Goal: Contribute content: Contribute content

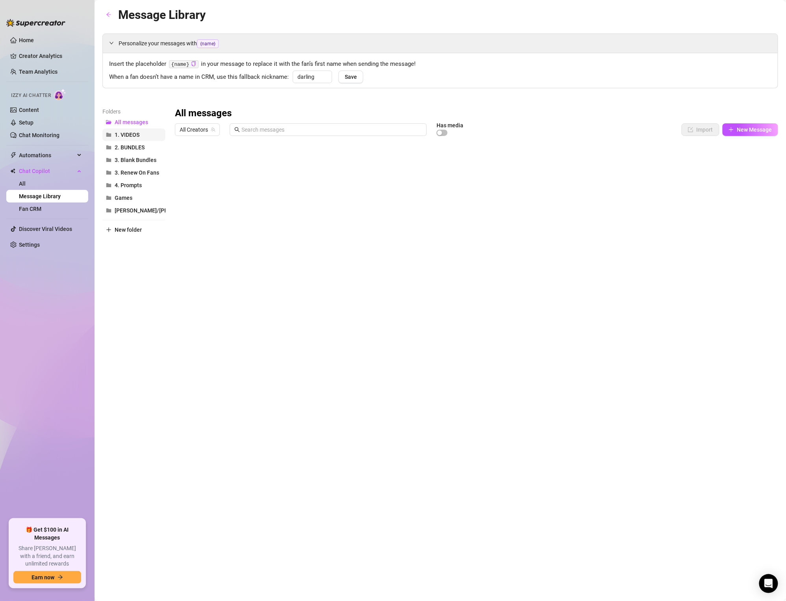
click at [138, 135] on span "1. VIDEOS" at bounding box center [127, 135] width 25 height 6
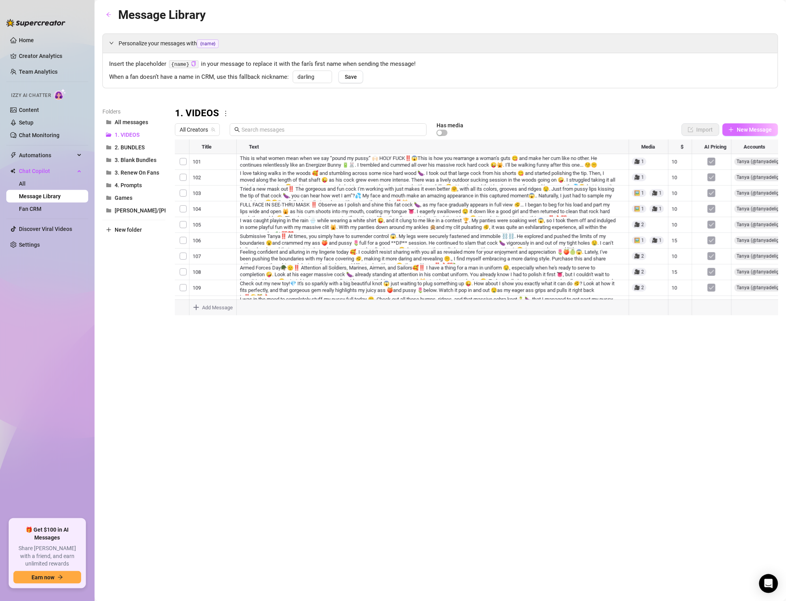
click at [772, 130] on span "New Message" at bounding box center [754, 130] width 35 height 6
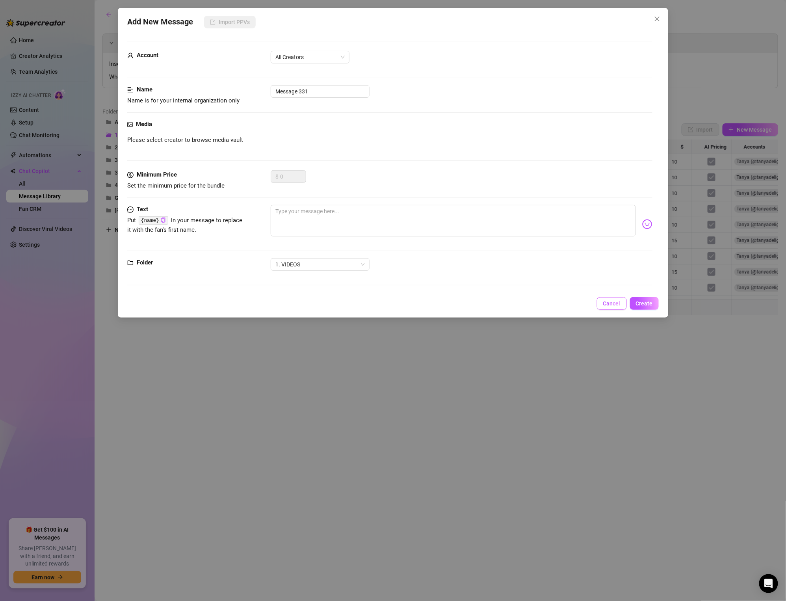
click at [612, 303] on span "Cancel" at bounding box center [611, 303] width 17 height 6
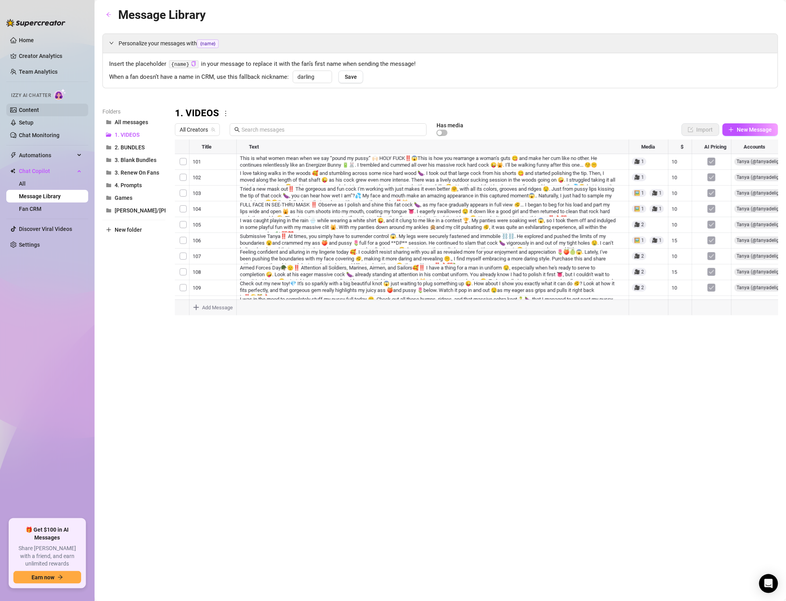
click at [30, 111] on link "Content" at bounding box center [29, 110] width 20 height 6
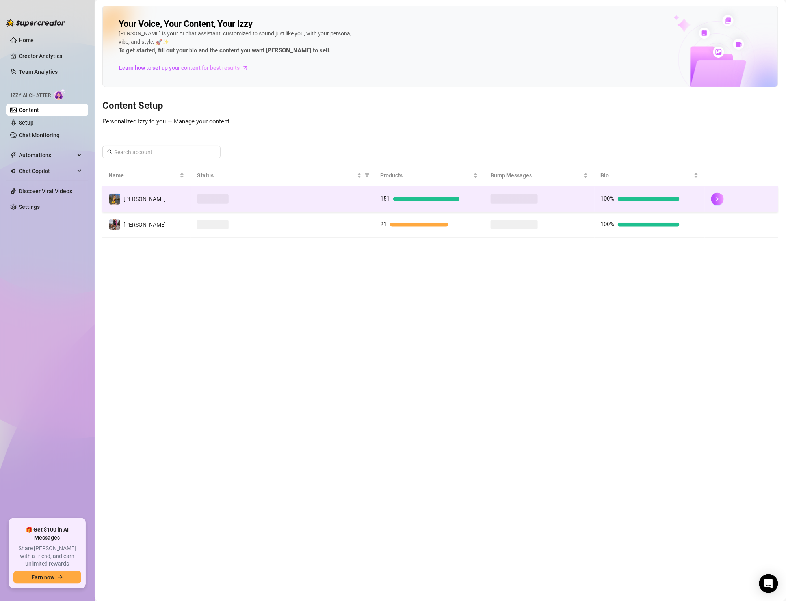
click at [390, 199] on span "151" at bounding box center [385, 198] width 9 height 7
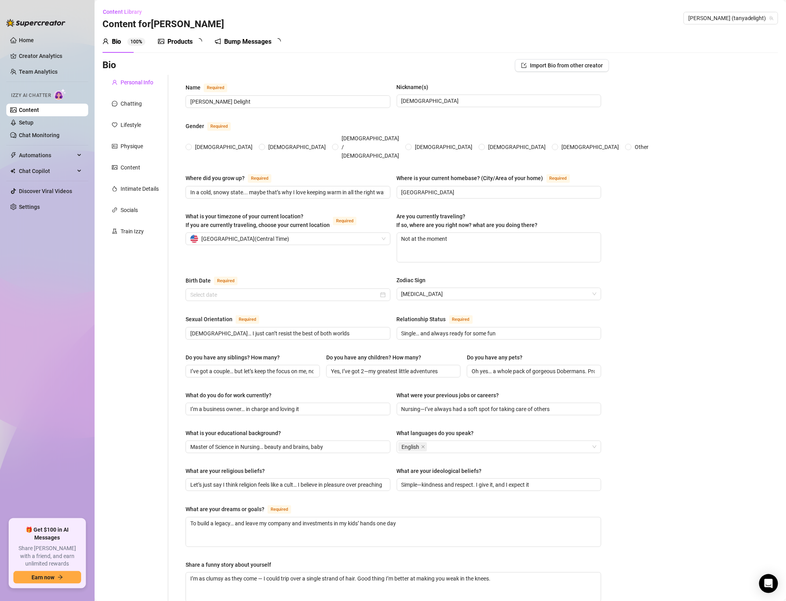
radio input "true"
type input "[DATE]"
click at [168, 36] on div "Products 99+" at bounding box center [184, 42] width 52 height 22
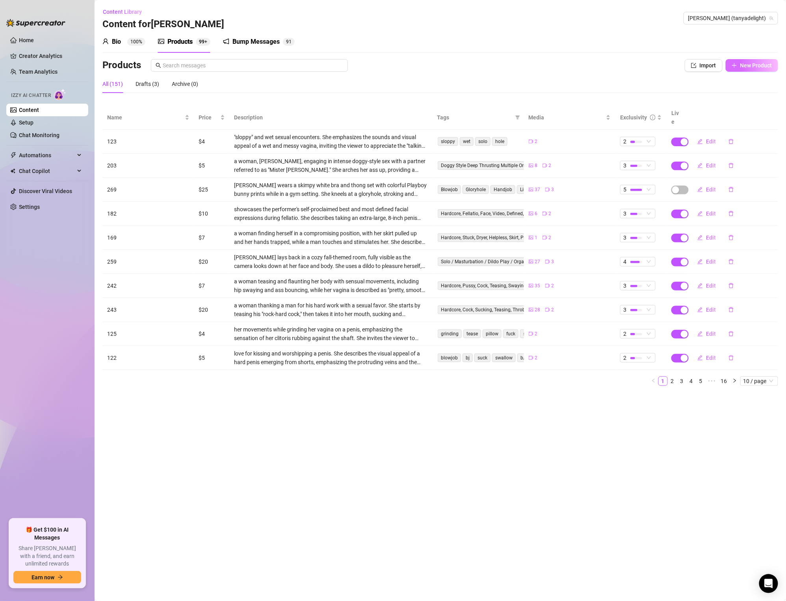
click at [754, 65] on span "New Product" at bounding box center [757, 65] width 32 height 6
type textarea "Type your message here..."
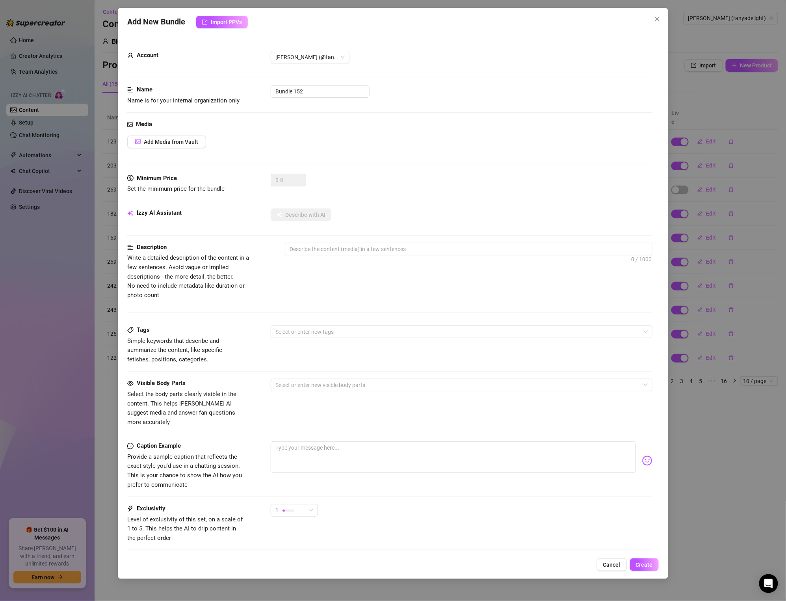
click at [312, 98] on div "Name Name is for your internal organization only Bundle 152" at bounding box center [389, 95] width 525 height 20
click at [310, 94] on input "Bundle 152" at bounding box center [320, 91] width 99 height 13
type input "273"
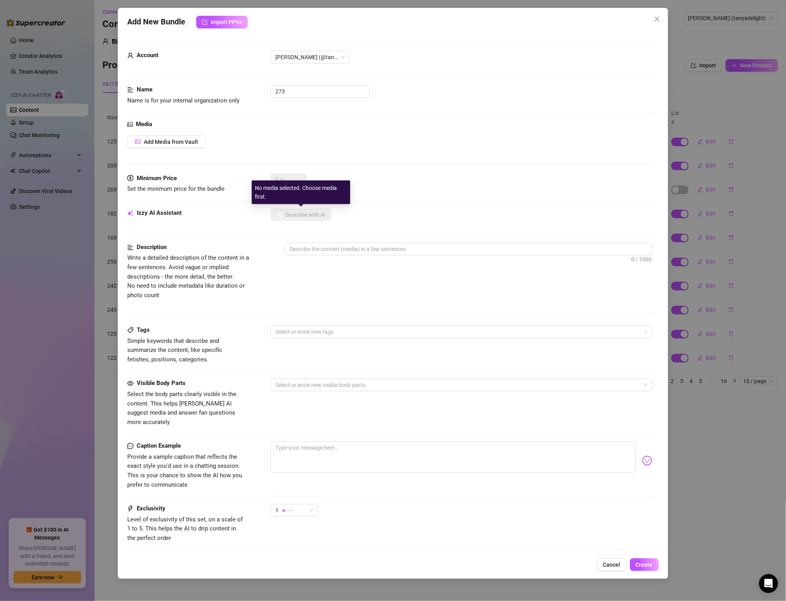
click at [348, 143] on div "Add Media from Vault" at bounding box center [389, 142] width 525 height 13
click at [191, 141] on span "Add Media from Vault" at bounding box center [171, 142] width 54 height 6
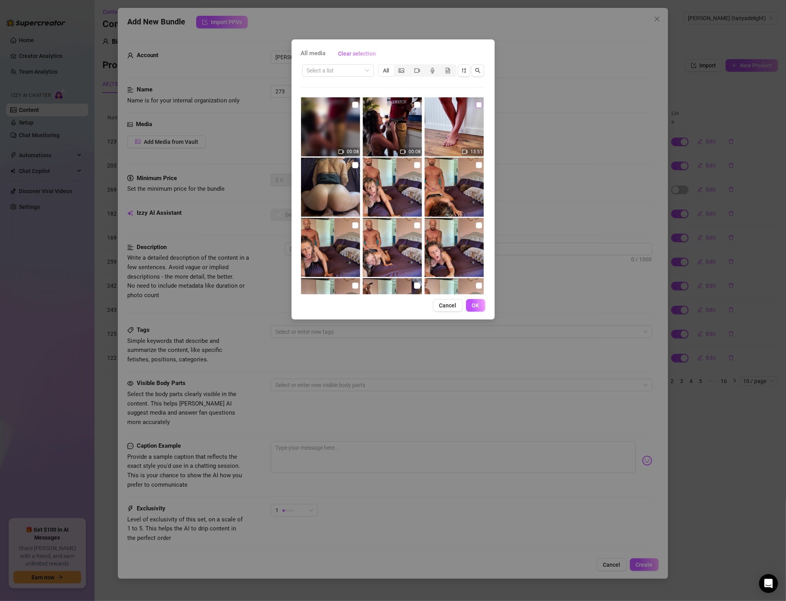
click at [480, 103] on input "checkbox" at bounding box center [479, 105] width 6 height 6
checkbox input "true"
click at [475, 303] on span "OK" at bounding box center [475, 305] width 7 height 6
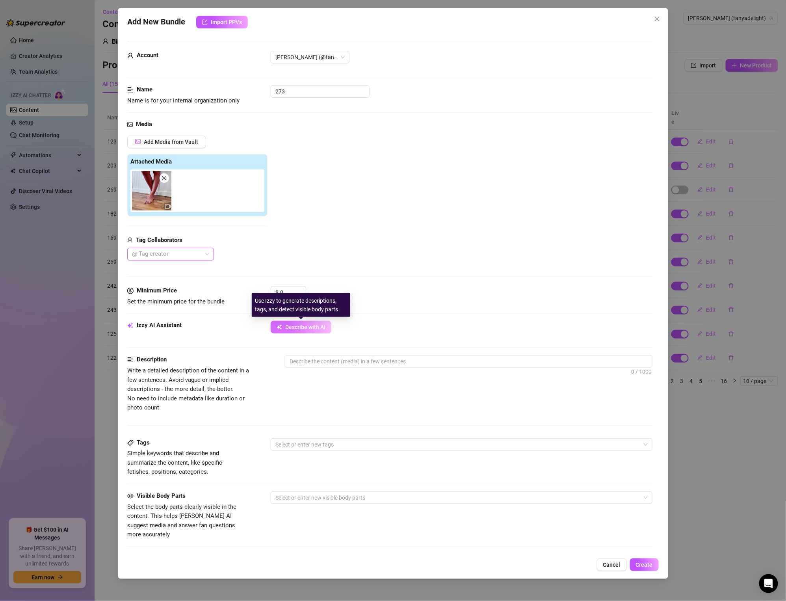
click at [292, 326] on span "Describe with AI" at bounding box center [305, 327] width 40 height 6
click at [316, 330] on span "Describe with AI" at bounding box center [305, 327] width 40 height 6
type textarea "[PERSON_NAME]"
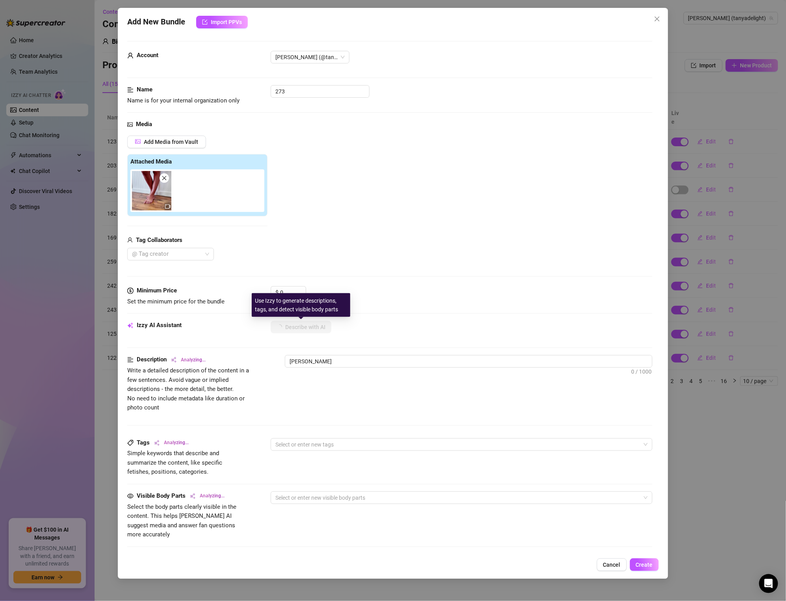
type textarea "[PERSON_NAME] is"
type textarea "[PERSON_NAME] is on"
type textarea "[PERSON_NAME] is on her"
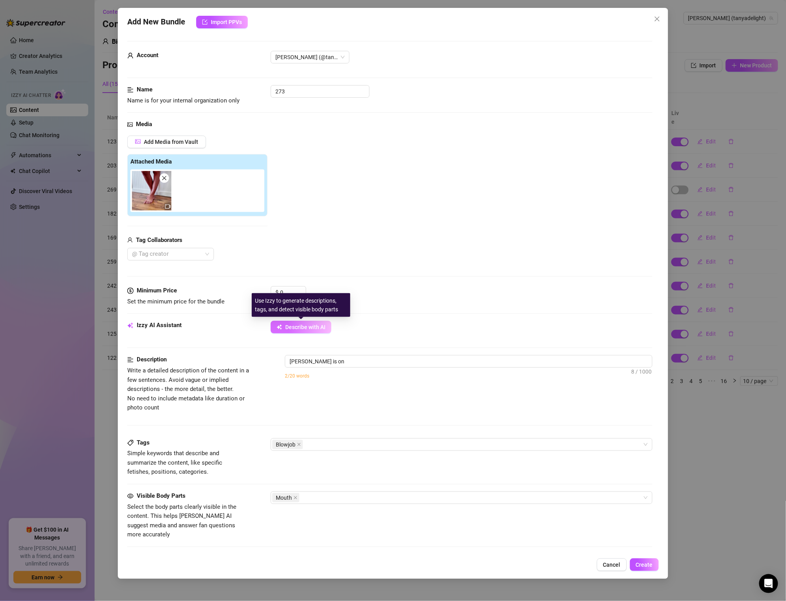
type textarea "[PERSON_NAME] is on her"
type textarea "[PERSON_NAME] is on her knees"
type textarea "[PERSON_NAME] is on her knees in"
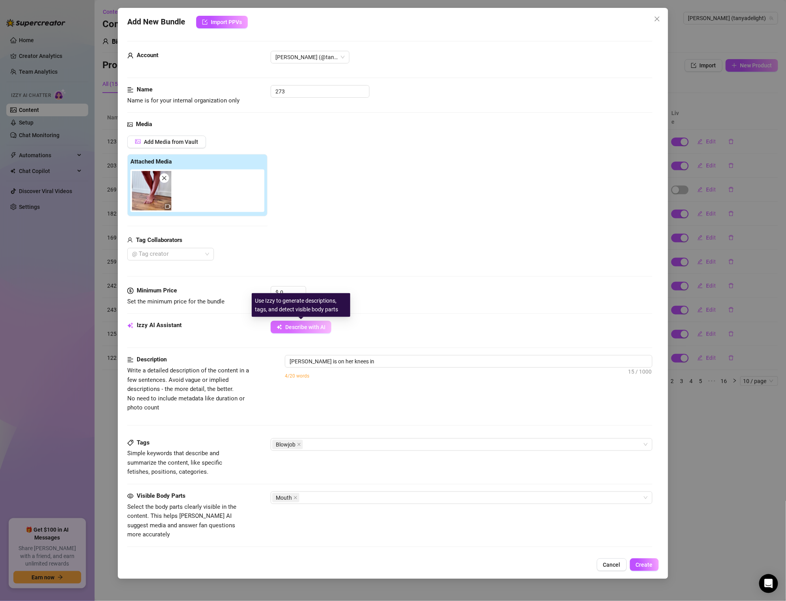
type textarea "[PERSON_NAME] is on her knees in a"
type textarea "[PERSON_NAME] is on her knees in a skimpy"
type textarea "[PERSON_NAME] is on her knees in a skimpy bikini,"
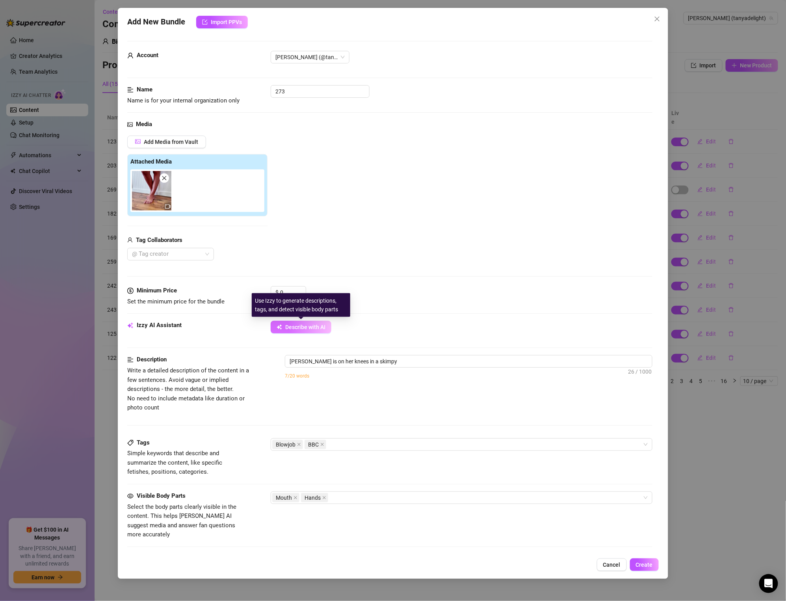
type textarea "[PERSON_NAME] is on her knees in a skimpy bikini,"
type textarea "[PERSON_NAME] is on her knees in a skimpy bikini, deepthroating"
type textarea "[PERSON_NAME] is on her knees in a skimpy bikini, deepthroating a"
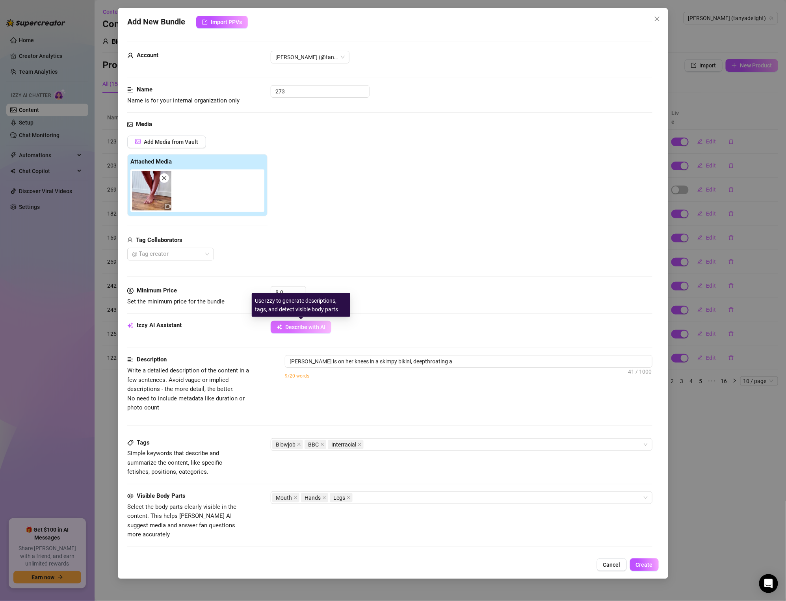
type textarea "[PERSON_NAME] is on her knees in a skimpy bikini, deepthroating a naked"
type textarea "[PERSON_NAME] is on her knees in a skimpy bikini, deepthroating a naked Black"
type textarea "[PERSON_NAME] is on her knees in a skimpy bikini, deepthroating a naked Black […"
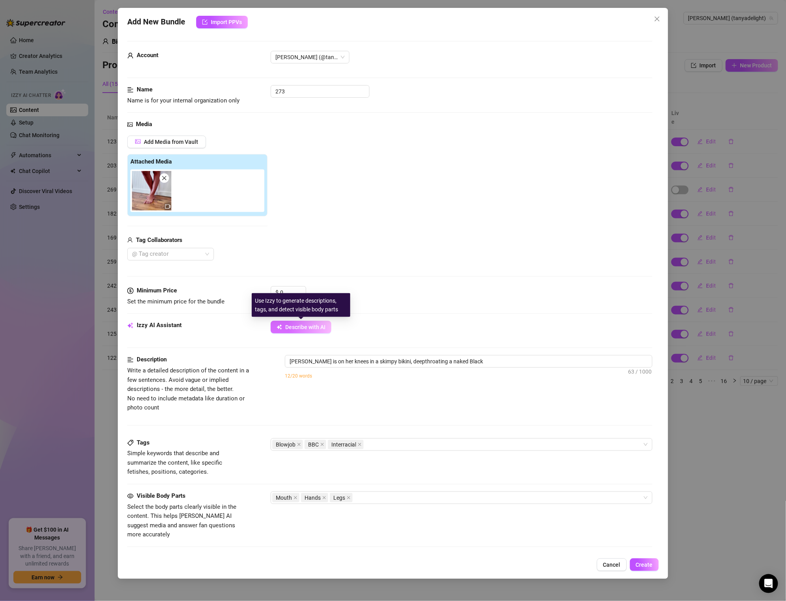
type textarea "[PERSON_NAME] is on her knees in a skimpy bikini, deepthroating a naked Black […"
type textarea "[PERSON_NAME] is on her knees in a skimpy bikini, deepthroating a naked [DEMOGR…"
type textarea "[PERSON_NAME] is on her knees in a skimpy bikini, deepthroating a naked Black […"
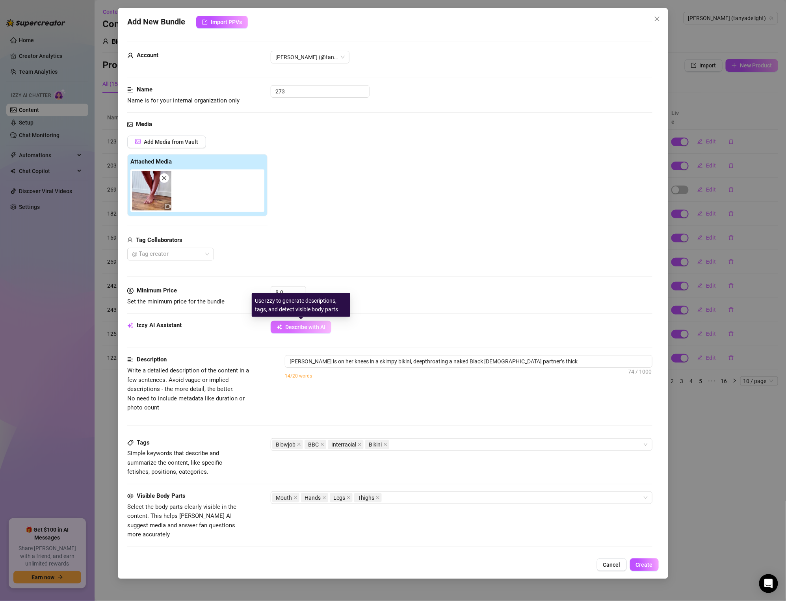
type textarea "[PERSON_NAME] is on her knees in a skimpy bikini, deepthroating a naked Black […"
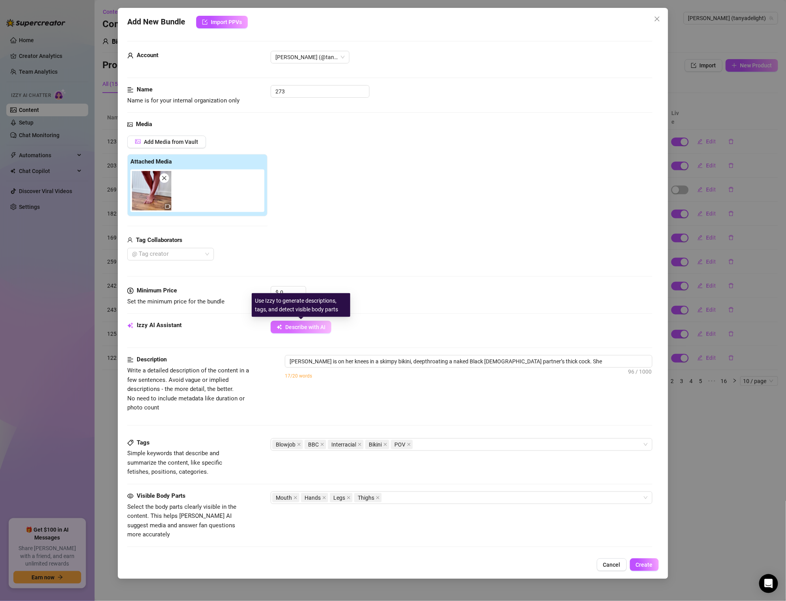
type textarea "[PERSON_NAME] is on her knees in a skimpy bikini, deepthroating a naked Black […"
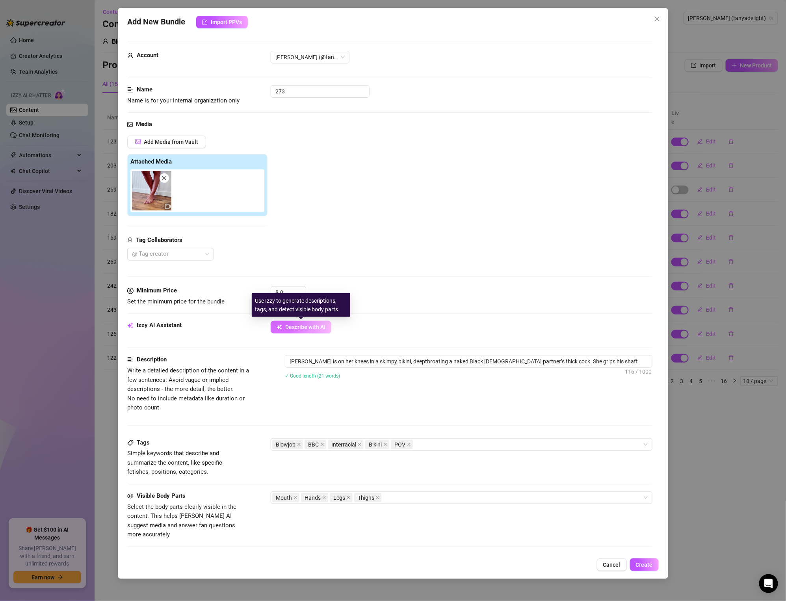
type textarea "[PERSON_NAME] is on her knees in a skimpy bikini, deepthroating a naked Black […"
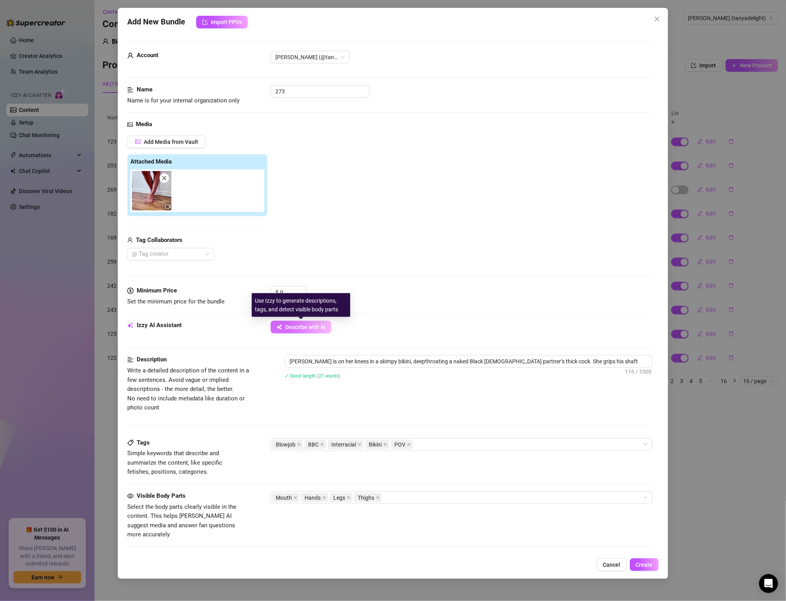
type textarea "[PERSON_NAME] is on her knees in a skimpy bikini, deepthroating a naked Black […"
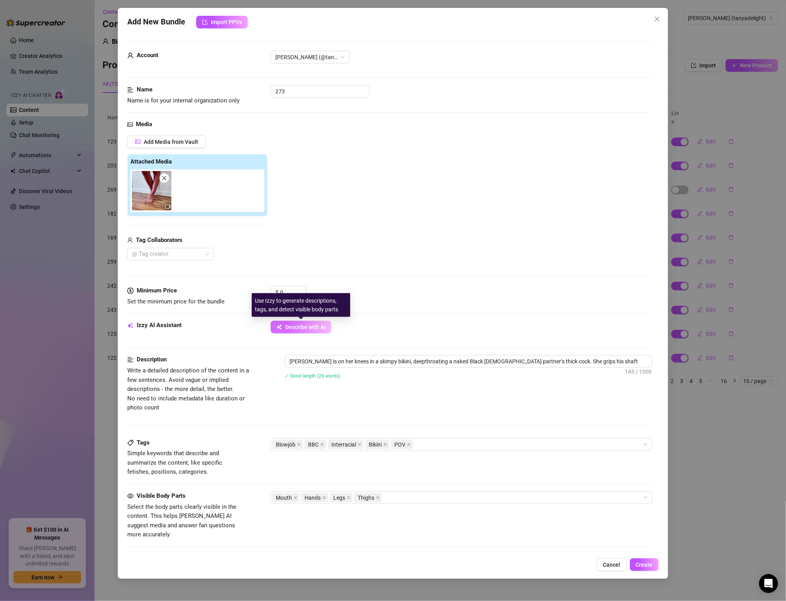
type textarea "[PERSON_NAME] is on her knees in a skimpy bikini, deepthroating a naked Black […"
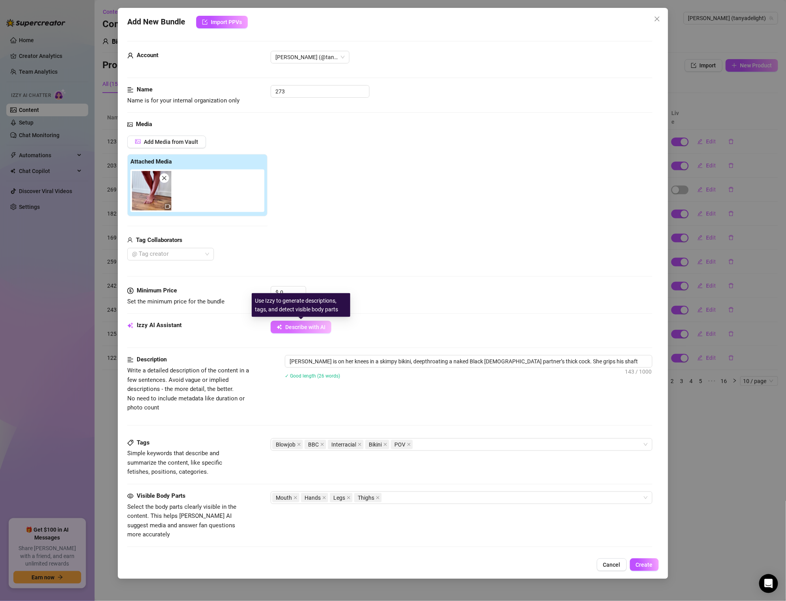
type textarea "[PERSON_NAME] is on her knees in a skimpy bikini, deepthroating a naked Black […"
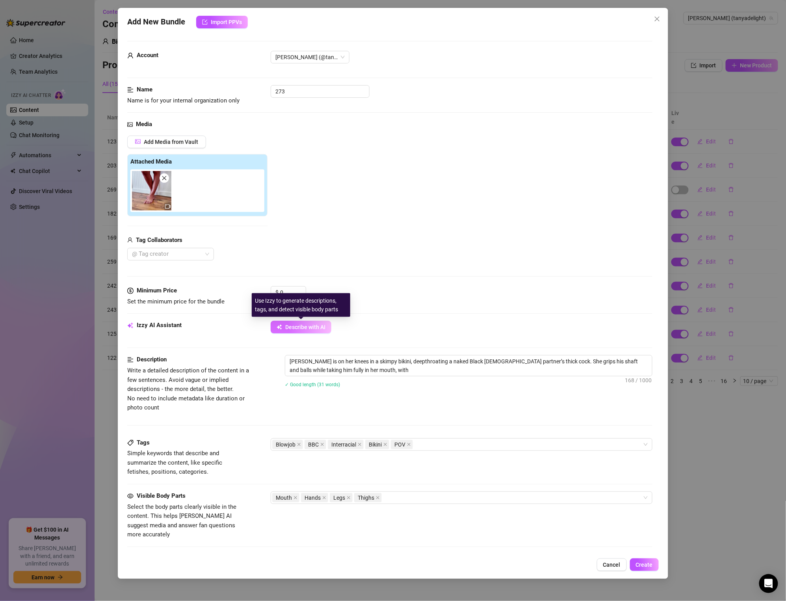
type textarea "[PERSON_NAME] is on her knees in a skimpy bikini, deepthroating a naked Black […"
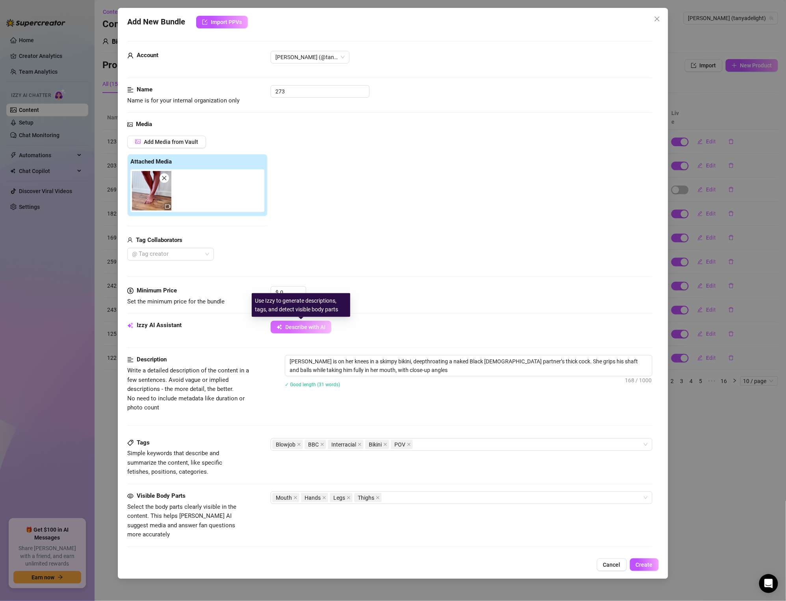
type textarea "[PERSON_NAME] is on her knees in a skimpy bikini, deepthroating a naked Black […"
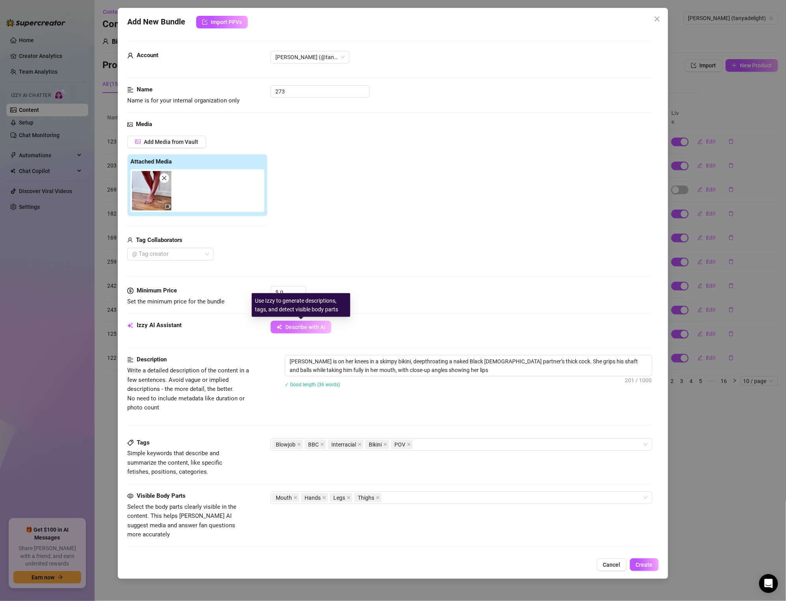
type textarea "[PERSON_NAME] is on her knees in a skimpy bikini, deepthroating a naked Black […"
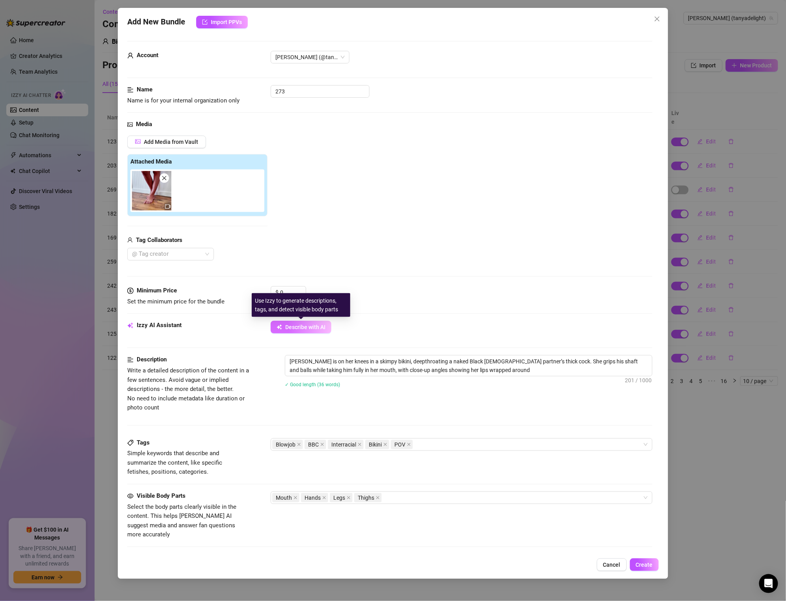
type textarea "[PERSON_NAME] is on her knees in a skimpy bikini, deepthroating a naked Black […"
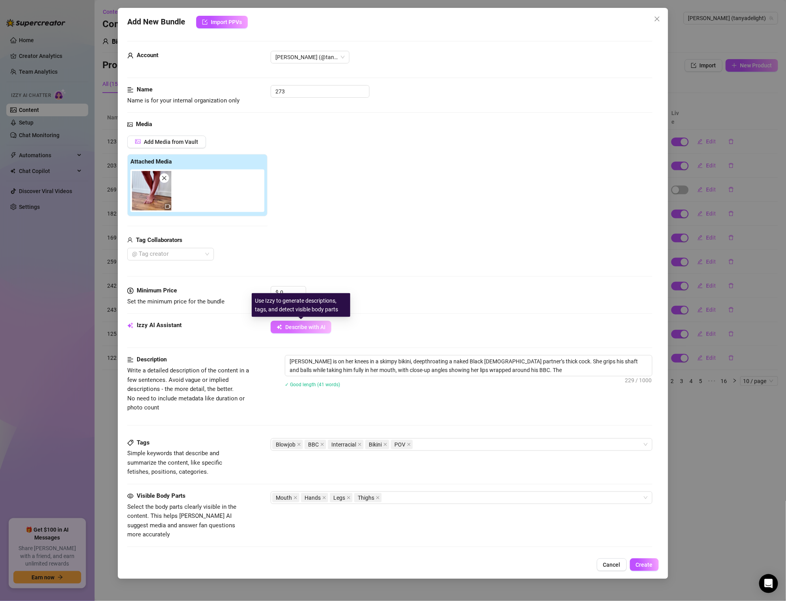
type textarea "[PERSON_NAME] is on her knees in a skimpy bikini, deepthroating a naked Black […"
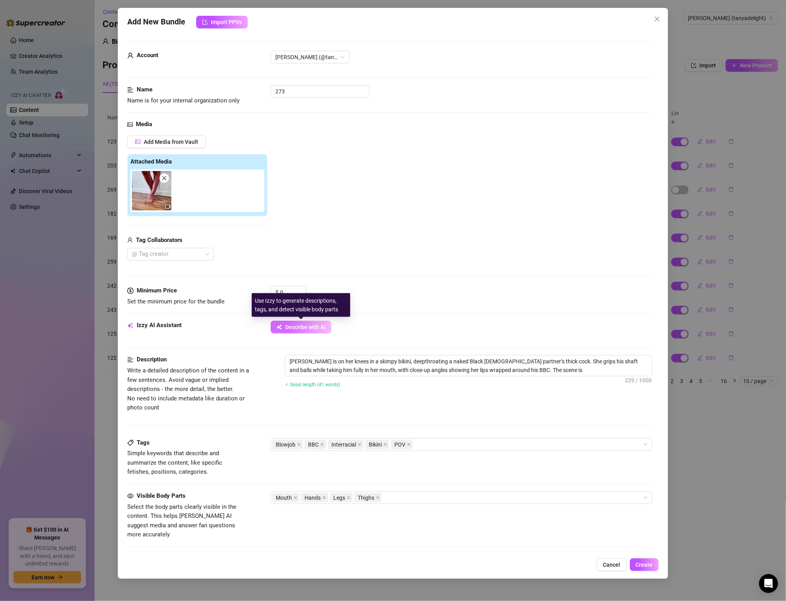
type textarea "[PERSON_NAME] is on her knees in a skimpy bikini, deepthroating a naked Black […"
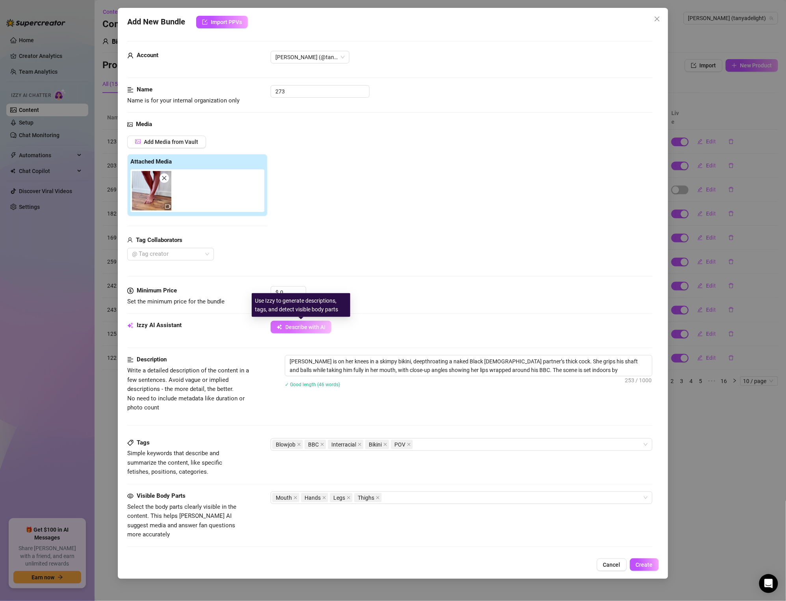
type textarea "[PERSON_NAME] is on her knees in a skimpy bikini, deepthroating a naked Black […"
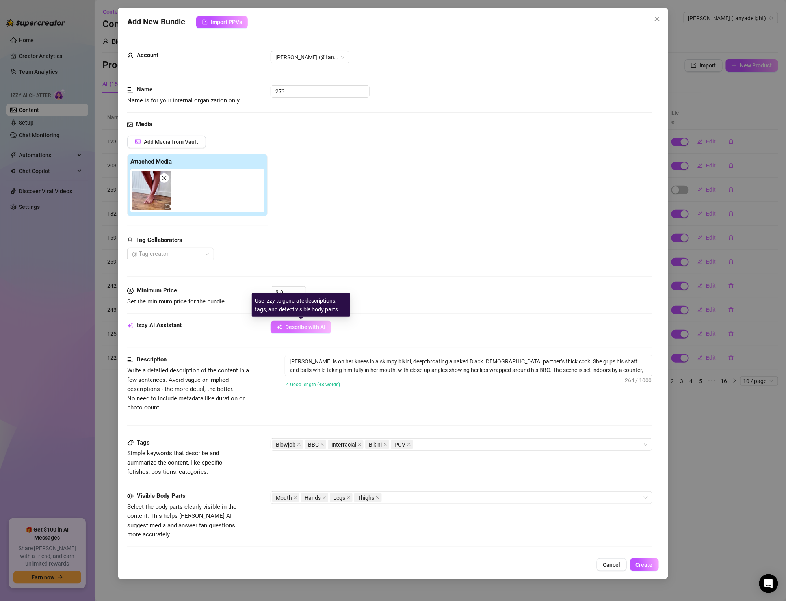
type textarea "[PERSON_NAME] is on her knees in a skimpy bikini, deepthroating a naked Black […"
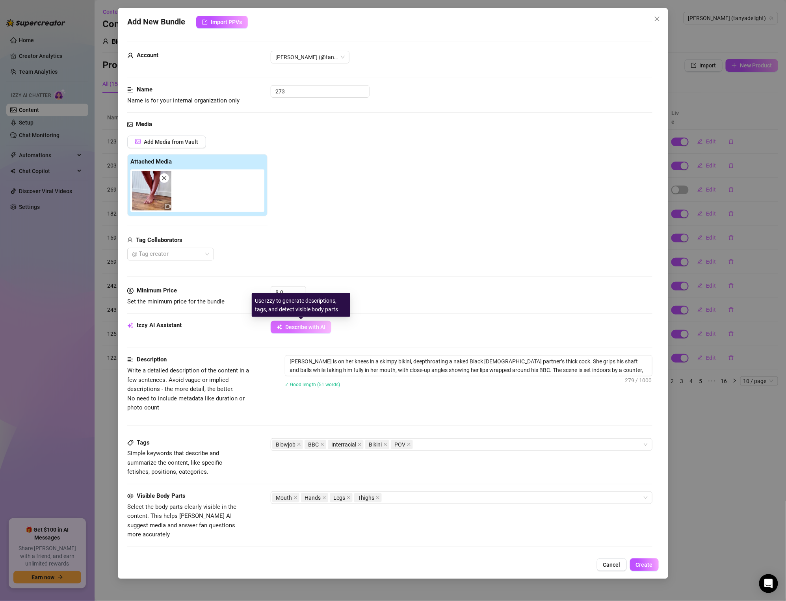
type textarea "[PERSON_NAME] is on her knees in a skimpy bikini, deepthroating a naked Black […"
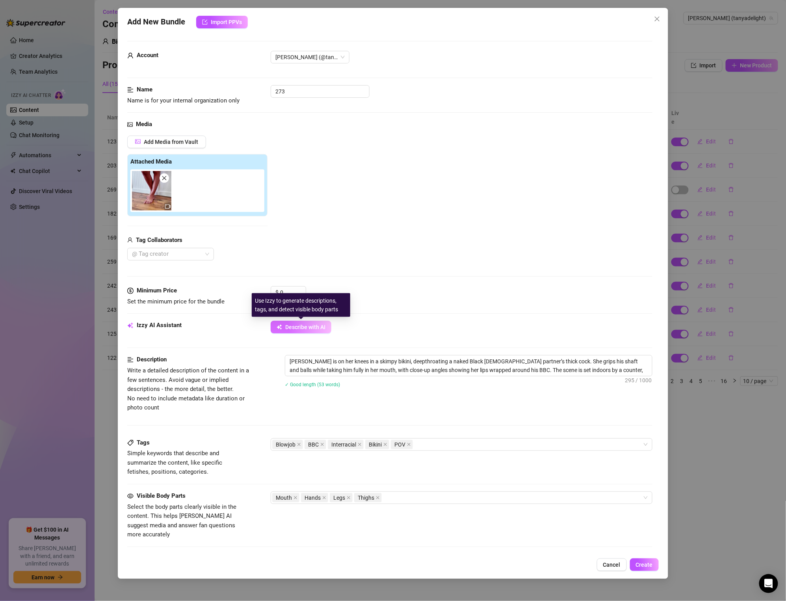
type textarea "[PERSON_NAME] is on her knees in a skimpy bikini, deepthroating a naked Black […"
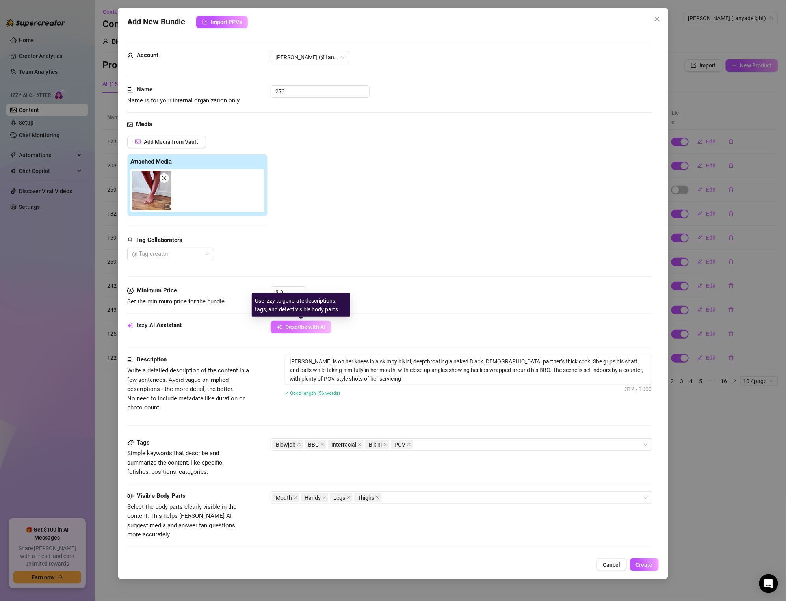
type textarea "[PERSON_NAME] is on her knees in a skimpy bikini, deepthroating a naked Black […"
click at [341, 384] on textarea "[PERSON_NAME] is on her knees in a skimpy bikini, deepthroating a naked Black […" at bounding box center [468, 370] width 367 height 29
type textarea "[PERSON_NAME] is on her knees in a skimpy bikini, deepthroating a naked Black […"
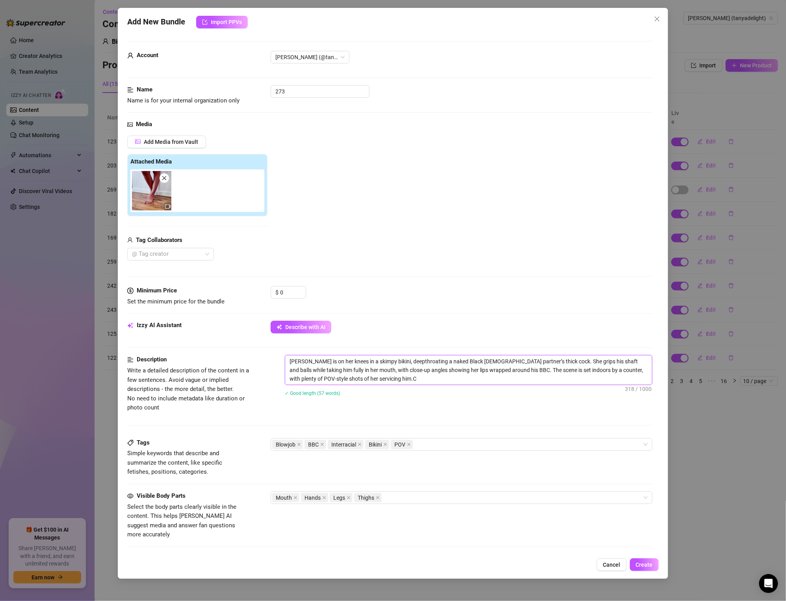
type textarea "[PERSON_NAME] is on her knees in a skimpy bikini, deepthroating a naked Black […"
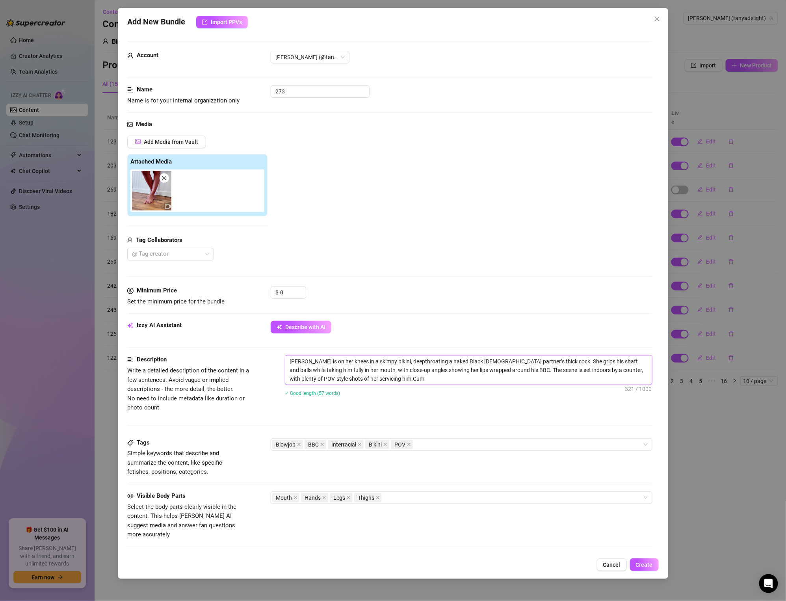
type textarea "[PERSON_NAME] is on her knees in a skimpy bikini, deepthroating a naked Black […"
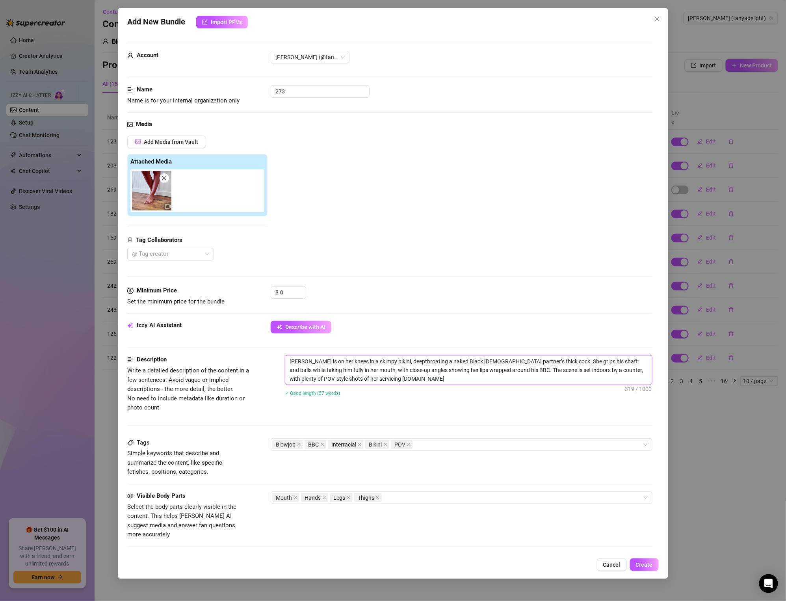
type textarea "[PERSON_NAME] is on her knees in a skimpy bikini, deepthroating a naked Black […"
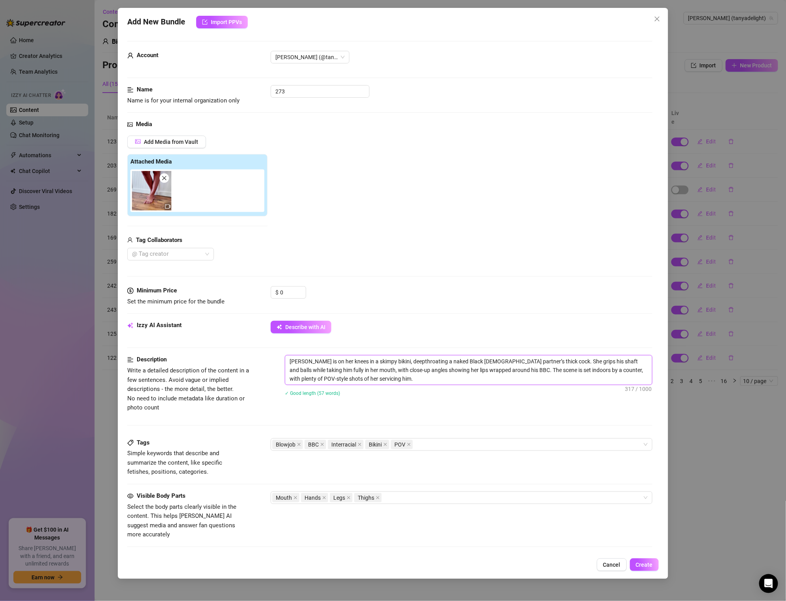
type textarea "[PERSON_NAME] is on her knees in a skimpy bikini, deepthroating a naked Black […"
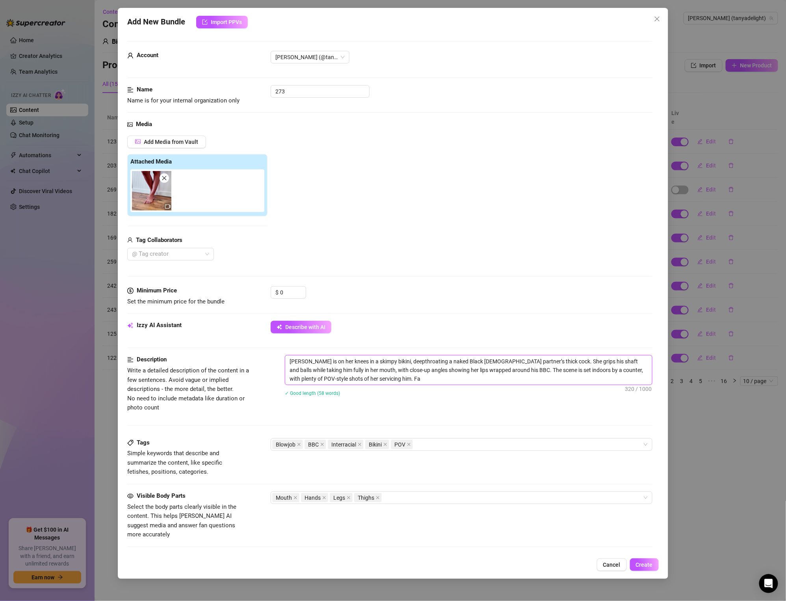
type textarea "[PERSON_NAME] is on her knees in a skimpy bikini, deepthroating a naked Black […"
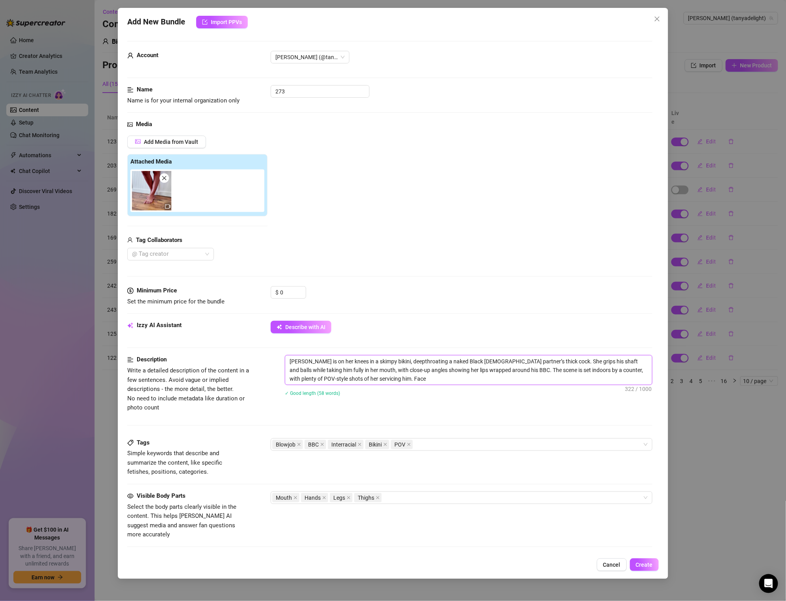
type textarea "[PERSON_NAME] is on her knees in a skimpy bikini, deepthroating a naked Black […"
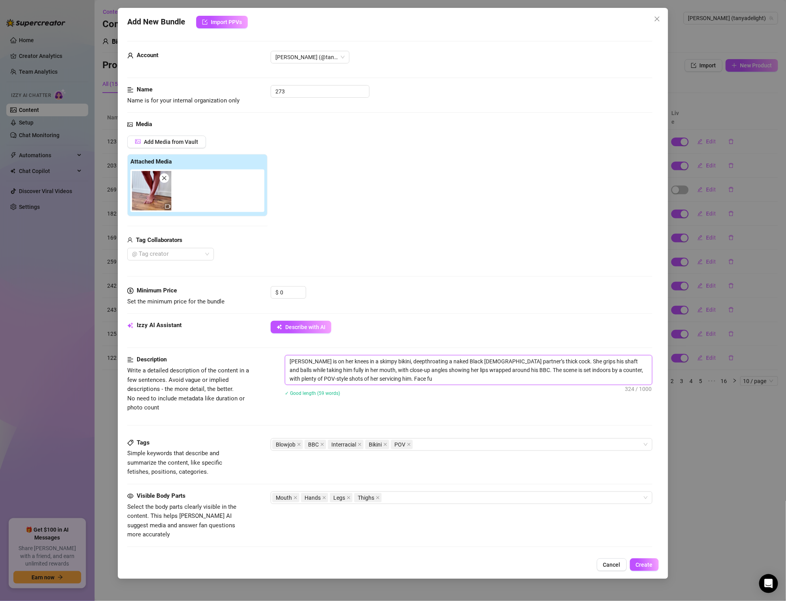
type textarea "[PERSON_NAME] is on her knees in a skimpy bikini, deepthroating a naked Black […"
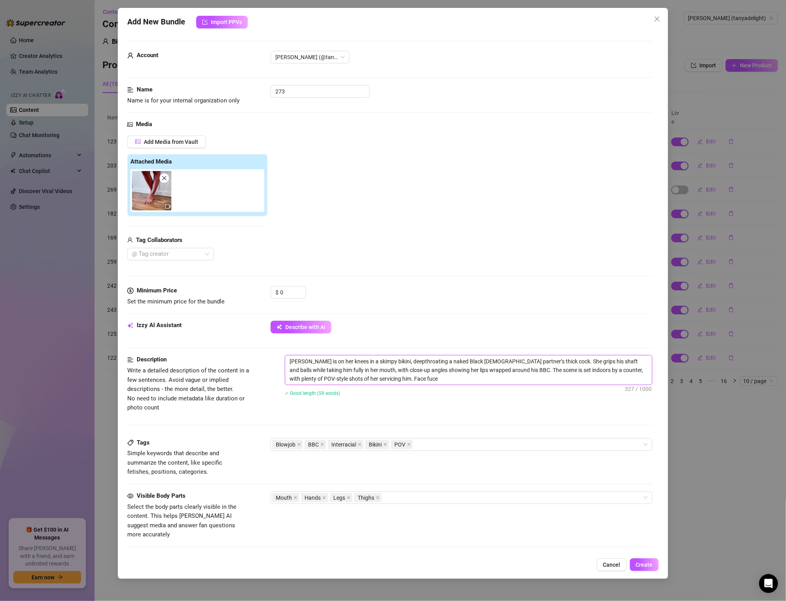
type textarea "[PERSON_NAME] is on her knees in a skimpy bikini, deepthroating a naked Black […"
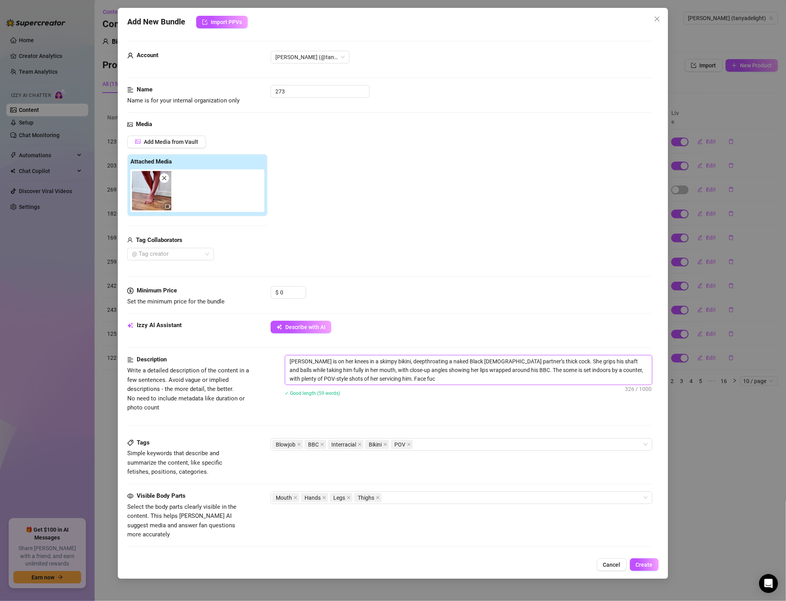
type textarea "[PERSON_NAME] is on her knees in a skimpy bikini, deepthroating a naked Black […"
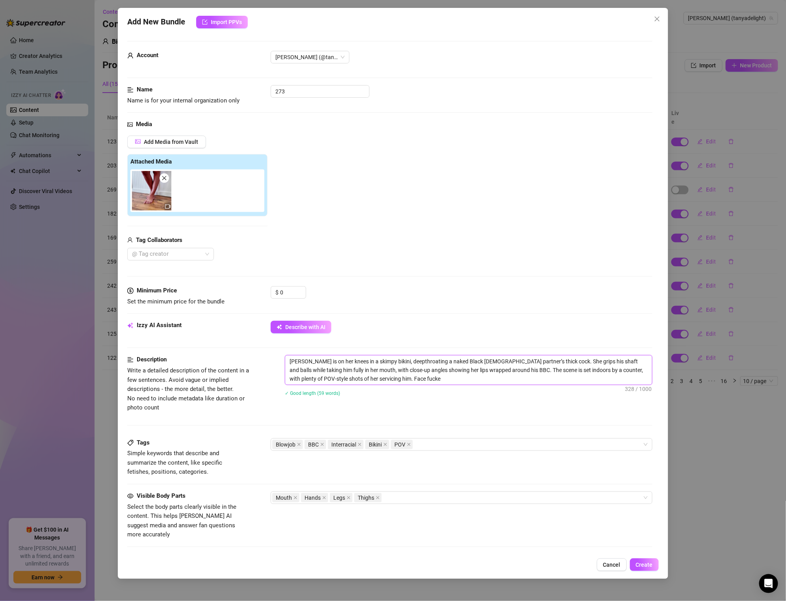
type textarea "[PERSON_NAME] is on her knees in a skimpy bikini, deepthroating a naked Black […"
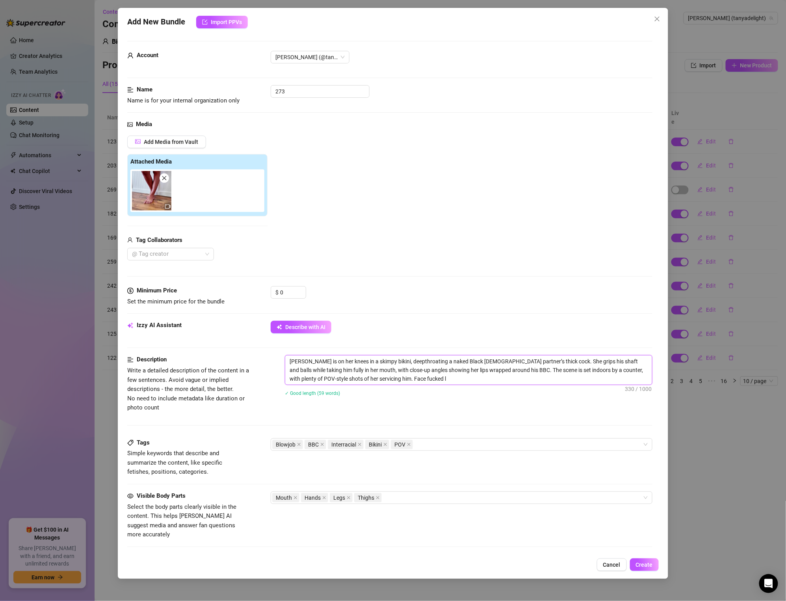
type textarea "[PERSON_NAME] is on her knees in a skimpy bikini, deepthroating a naked Black […"
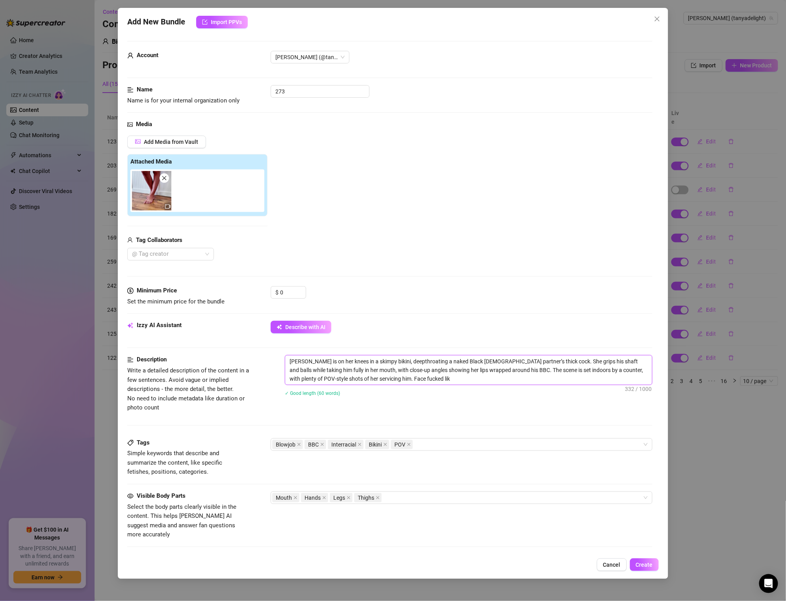
type textarea "[PERSON_NAME] is on her knees in a skimpy bikini, deepthroating a naked Black […"
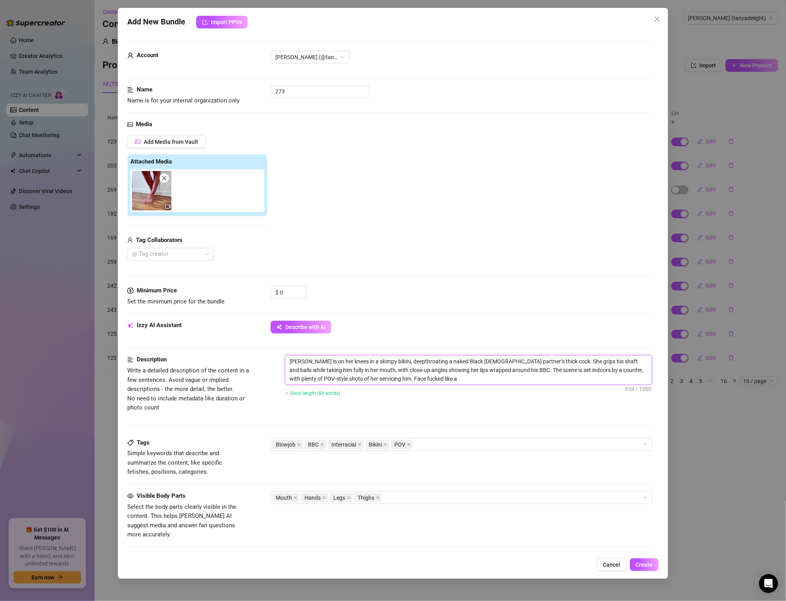
type textarea "[PERSON_NAME] is on her knees in a skimpy bikini, deepthroating a naked Black […"
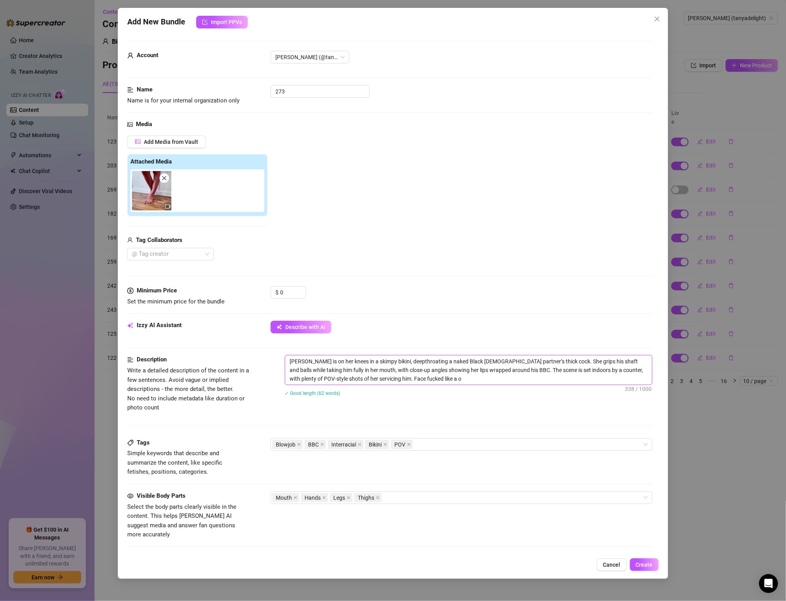
type textarea "[PERSON_NAME] is on her knees in a skimpy bikini, deepthroating a naked Black […"
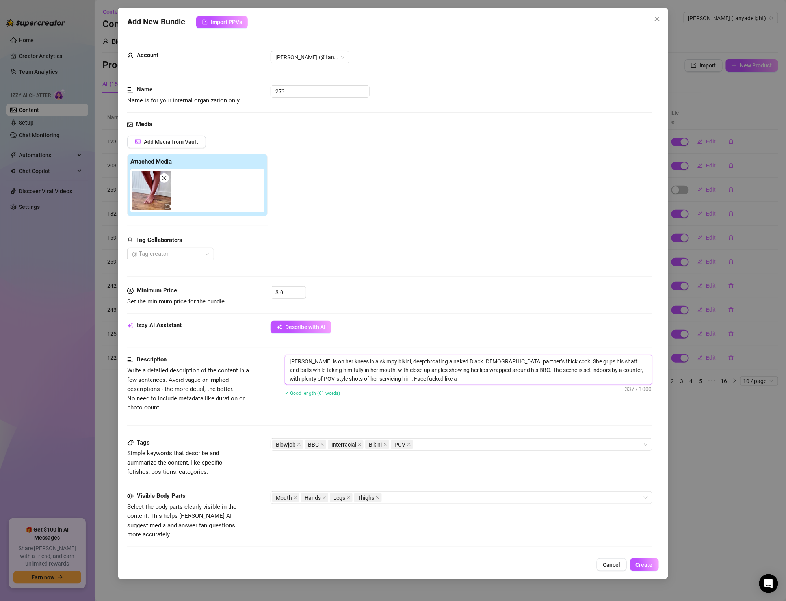
type textarea "[PERSON_NAME] is on her knees in a skimpy bikini, deepthroating a naked Black […"
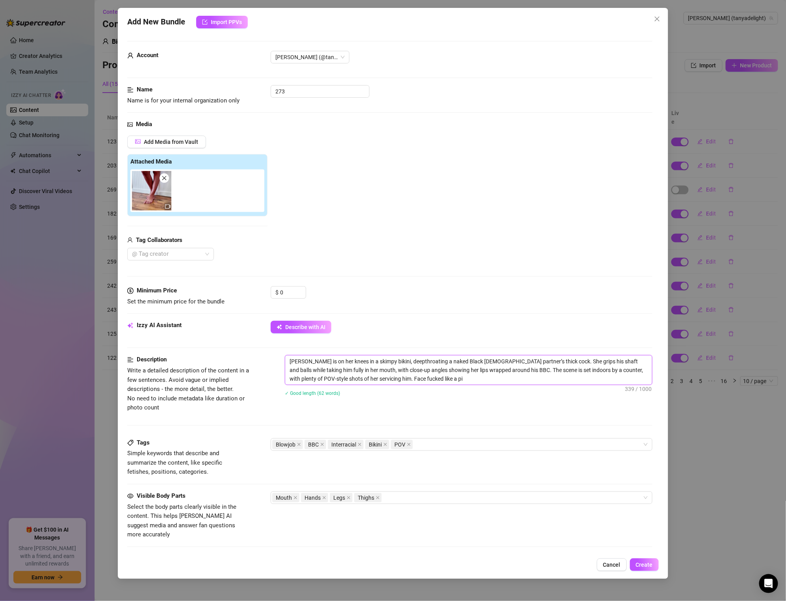
type textarea "[PERSON_NAME] is on her knees in a skimpy bikini, deepthroating a naked Black […"
click at [448, 379] on textarea "[PERSON_NAME] is on her knees in a skimpy bikini, deepthroating a naked Black […" at bounding box center [468, 370] width 367 height 29
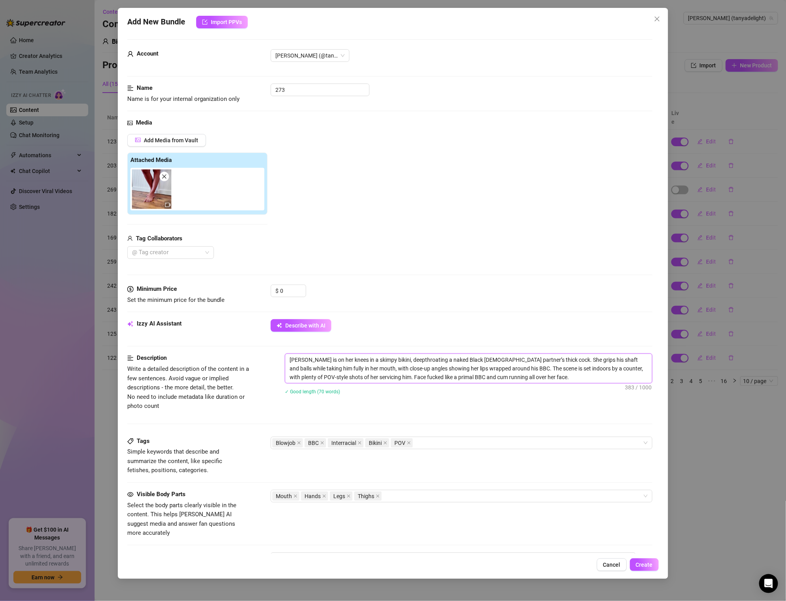
click at [399, 376] on textarea "[PERSON_NAME] is on her knees in a skimpy bikini, deepthroating a naked Black […" at bounding box center [468, 368] width 367 height 29
drag, startPoint x: 515, startPoint y: 379, endPoint x: 244, endPoint y: 346, distance: 273.6
click at [244, 346] on form "Account [PERSON_NAME] (@tanyadelight) Name Name is for your internal organizati…" at bounding box center [389, 375] width 525 height 673
click at [516, 374] on textarea "[PERSON_NAME] is on her knees in a skimpy bikini, deepthroating a naked Black […" at bounding box center [468, 368] width 367 height 29
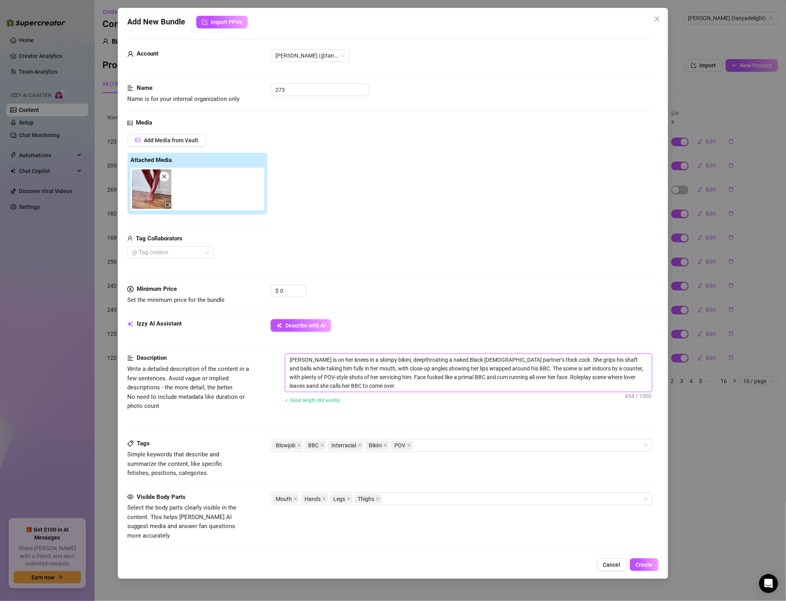
click at [516, 374] on textarea "[PERSON_NAME] is on her knees in a skimpy bikini, deepthroating a naked Black […" at bounding box center [468, 373] width 367 height 38
click at [511, 376] on textarea "[PERSON_NAME] is on her knees in a skimpy bikini, deepthroating a naked Black […" at bounding box center [468, 373] width 367 height 38
click at [510, 379] on textarea "[PERSON_NAME] is on her knees in a skimpy bikini, deepthroating a naked Black […" at bounding box center [468, 373] width 367 height 38
drag, startPoint x: 336, startPoint y: 383, endPoint x: 216, endPoint y: 327, distance: 132.4
click at [216, 327] on form "Account [PERSON_NAME] (@tanyadelight) Name Name is for your internal organizati…" at bounding box center [389, 377] width 525 height 676
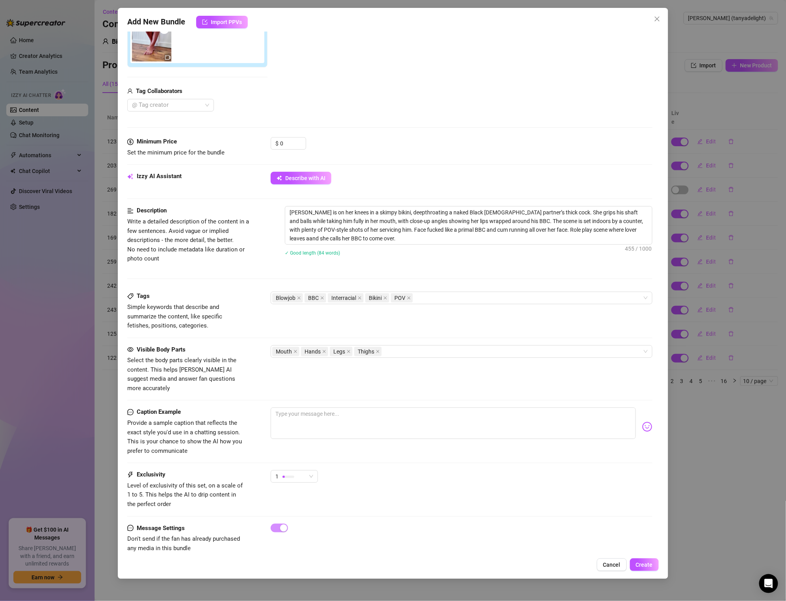
scroll to position [154, 0]
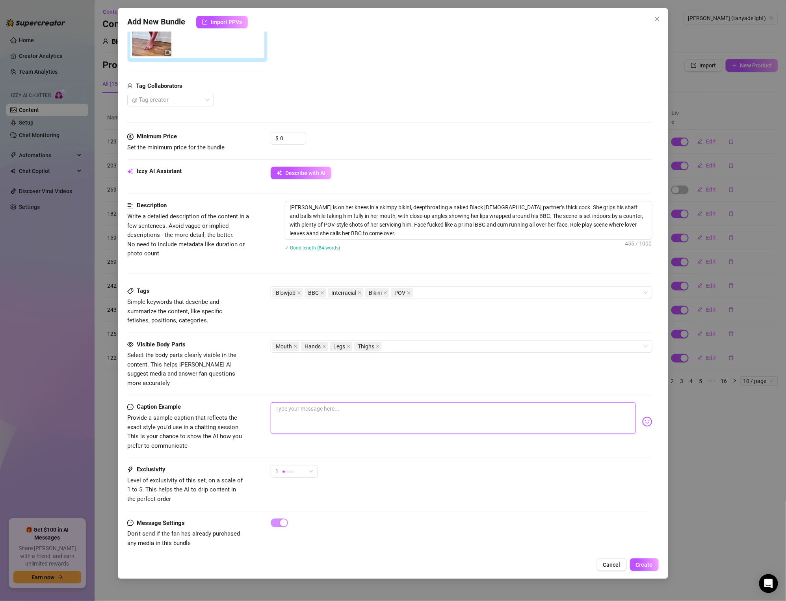
click at [310, 402] on textarea at bounding box center [453, 418] width 365 height 32
paste textarea "Primal BBC Facefuck Fantasy 💕🍆"
click at [276, 402] on textarea "Primal BBC Facefuck Fantasy 💕🍆" at bounding box center [453, 418] width 365 height 32
click at [298, 402] on textarea "🚨Primal BBC Facefuck Fantasy 💕🍆" at bounding box center [453, 418] width 365 height 32
click at [283, 402] on textarea "🚨Primal BBC Facefuck Fantasy 💕🍆" at bounding box center [453, 418] width 365 height 32
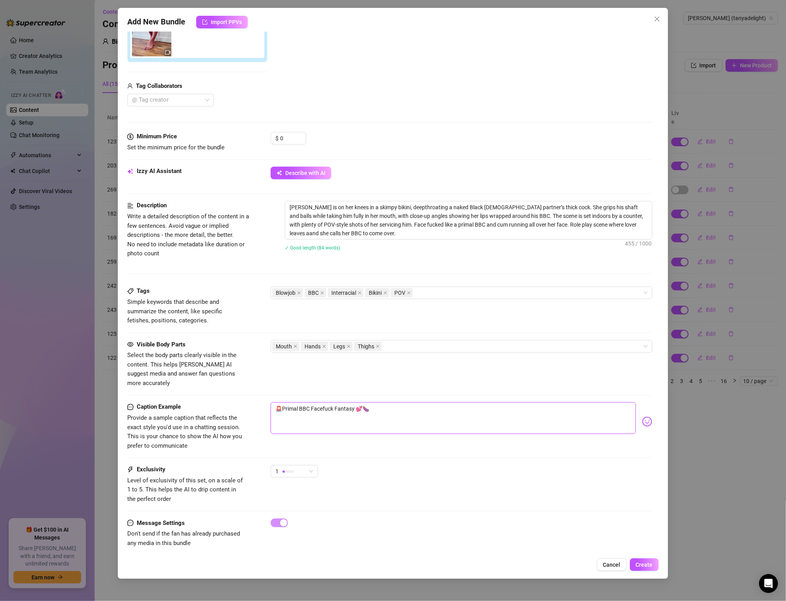
click at [307, 402] on textarea "🚨Primal BBC Facefuck Fantasy 💕🍆" at bounding box center [453, 418] width 365 height 32
click at [321, 402] on textarea "🚨Primal BBC Facefuck Fantasy 💕🍆" at bounding box center [453, 418] width 365 height 32
click at [324, 402] on textarea "🚨Primal BBC Facefuck Fantasy 💕🍆" at bounding box center [453, 418] width 365 height 32
click at [353, 402] on textarea "🚨Primal BBC Facefuck Fantasy 💕🍆" at bounding box center [453, 418] width 365 height 32
click at [348, 402] on textarea "🚨Primal BBC Facefuck Fantasy 💕🍆" at bounding box center [453, 418] width 365 height 32
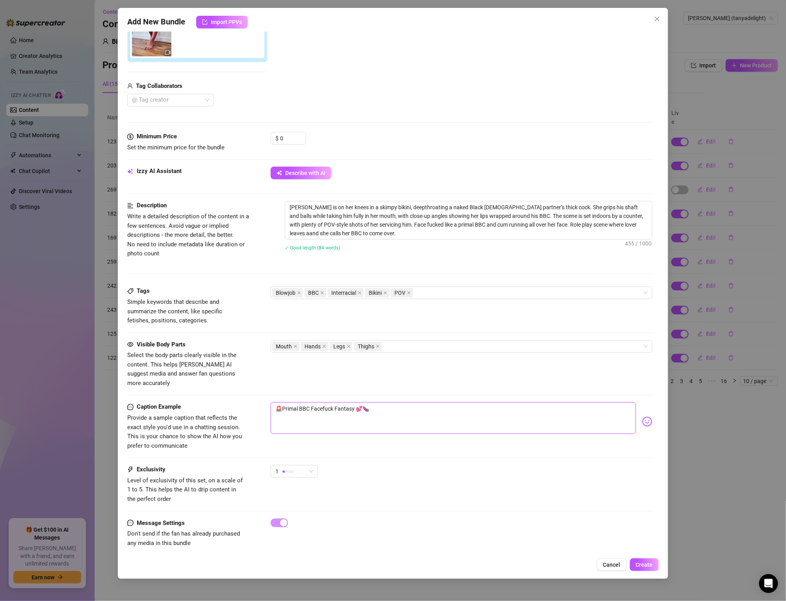
click at [348, 402] on textarea "🚨Primal BBC Facefuck Fantasy 💕🍆" at bounding box center [453, 418] width 365 height 32
click at [319, 402] on textarea "🚨Primal BBC Facefuck 💕🍆" at bounding box center [453, 418] width 365 height 32
click at [309, 402] on textarea "🚨Primal BBC Facefuck 💕🍆" at bounding box center [453, 418] width 365 height 32
click at [299, 393] on div "Visible Body Parts Select the body parts clearly visible in the content. This h…" at bounding box center [389, 371] width 525 height 63
click at [334, 402] on textarea "🚨Primal BBC Facefuck 💕🍆" at bounding box center [453, 418] width 365 height 32
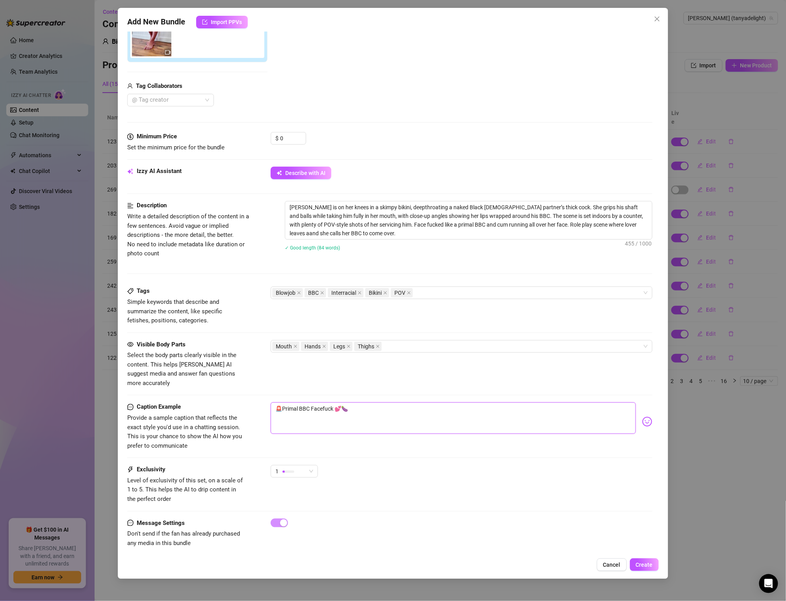
click at [371, 403] on textarea "🚨Primal BBC Facefuck 💕🍆" at bounding box center [453, 418] width 365 height 32
paste textarea "The second my lover leaves, I can’t resist calling my BBC to come over 😏💋. He s…"
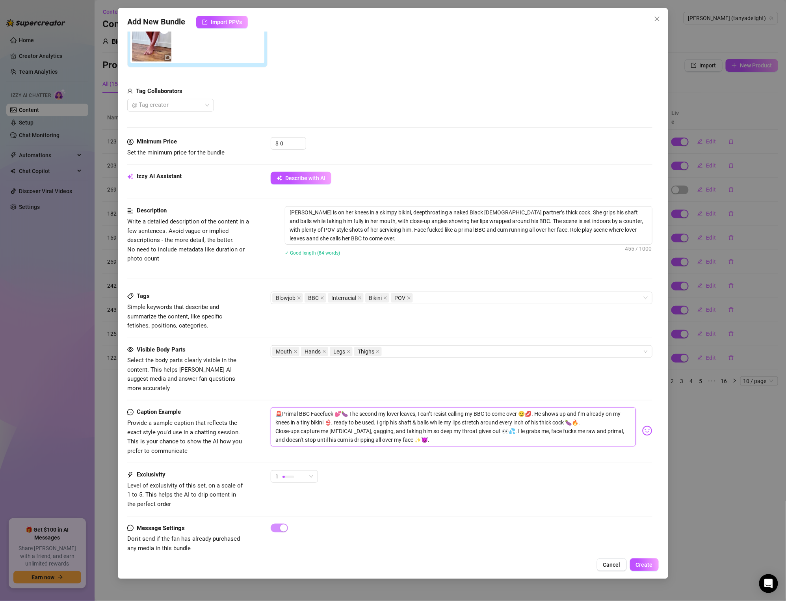
scroll to position [145, 0]
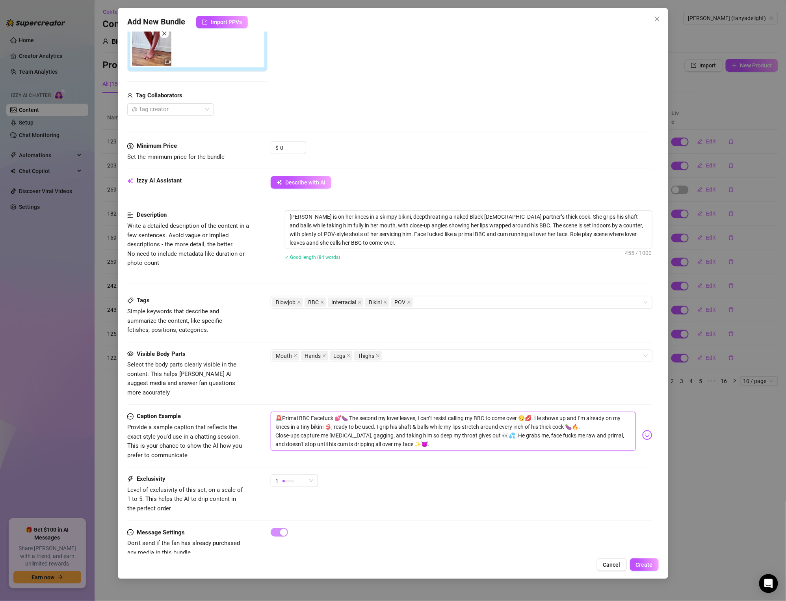
click at [402, 412] on textarea "🚨Primal BBC Facefuck 💕🍆 The second my lover leaves, I can’t resist calling my B…" at bounding box center [453, 431] width 365 height 39
click at [331, 412] on textarea "🚨Primal BBC Facefuck 💕🍆 The second my lover leaves, I can’t resist calling my B…" at bounding box center [453, 431] width 365 height 39
click at [420, 418] on textarea "🚨Primal BBC Facefuck 💕🍆 The second my lover leaves, I can’t resist calling my B…" at bounding box center [453, 431] width 365 height 39
click at [484, 412] on textarea "🚨Primal BBC Facefuck 💕🍆 The second my lover leaves, I can’t resist calling my B…" at bounding box center [453, 431] width 365 height 39
click at [531, 412] on textarea "🚨Primal BBC Facefuck 💕🍆 The second my lover leaves, I can’t resist calling my B…" at bounding box center [453, 431] width 365 height 39
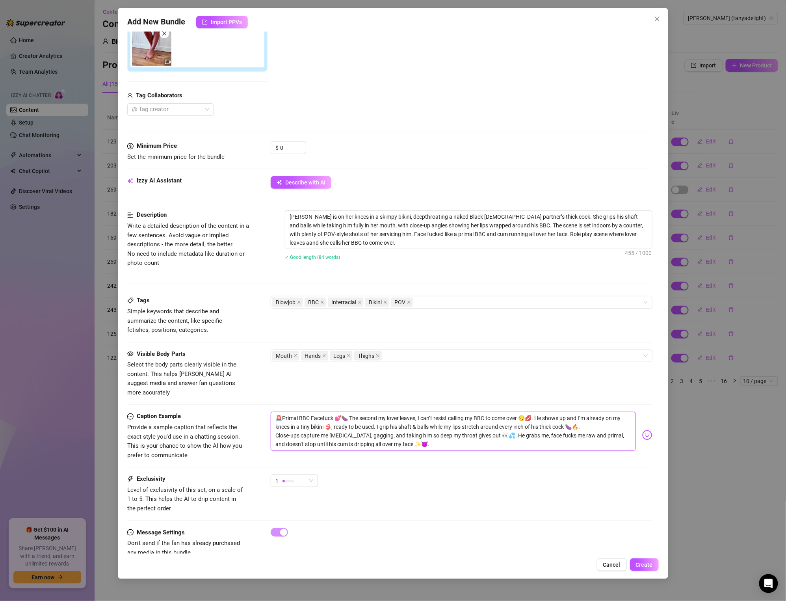
click at [598, 412] on textarea "🚨Primal BBC Facefuck 💕🍆 The second my lover leaves, I can’t resist calling my B…" at bounding box center [453, 431] width 365 height 39
click at [391, 219] on textarea "[PERSON_NAME] is on her knees in a skimpy bikini, deepthroating a naked Black […" at bounding box center [468, 230] width 367 height 38
click at [363, 217] on textarea "[PERSON_NAME] is on her knees in a skimpy bikini, deepthroating a naked Black […" at bounding box center [468, 230] width 367 height 38
click at [381, 217] on textarea "[PERSON_NAME] is on her knees in a skimpy bikini, deepthroating a naked Black […" at bounding box center [468, 230] width 367 height 38
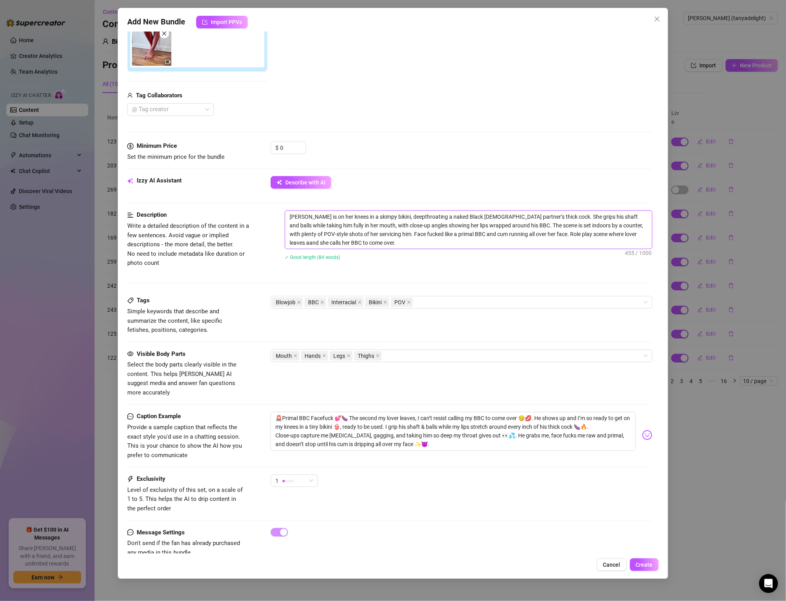
click at [381, 217] on textarea "[PERSON_NAME] is on her knees in a skimpy bikini, deepthroating a naked Black […" at bounding box center [468, 230] width 367 height 38
click at [423, 420] on textarea "🚨Primal BBC Facefuck 💕🍆 The second my lover leaves, I can’t resist calling my B…" at bounding box center [453, 431] width 365 height 39
click at [332, 417] on textarea "🚨Primal BBC Facefuck 💕🍆 The second my lover leaves, I can’t resist calling my B…" at bounding box center [453, 431] width 365 height 39
click at [337, 491] on div "Exclusivity Level of exclusivity of this set, on a scale of 1 to 5. This helps …" at bounding box center [389, 494] width 525 height 39
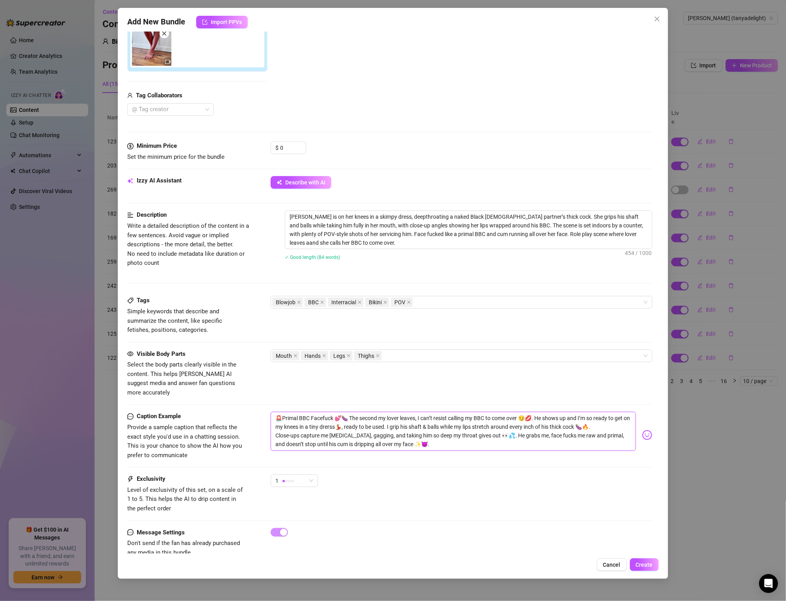
click at [430, 419] on textarea "🚨Primal BBC Facefuck 💕🍆 The second my lover leaves, I can’t resist calling my B…" at bounding box center [453, 431] width 365 height 39
click at [437, 416] on textarea "🚨Primal BBC Facefuck 💕🍆 The second my lover leaves, I can’t resist calling my B…" at bounding box center [453, 431] width 365 height 39
click at [417, 420] on textarea "🚨Primal BBC Facefuck 💕🍆 The second my lover leaves, I can’t resist calling my B…" at bounding box center [453, 431] width 365 height 39
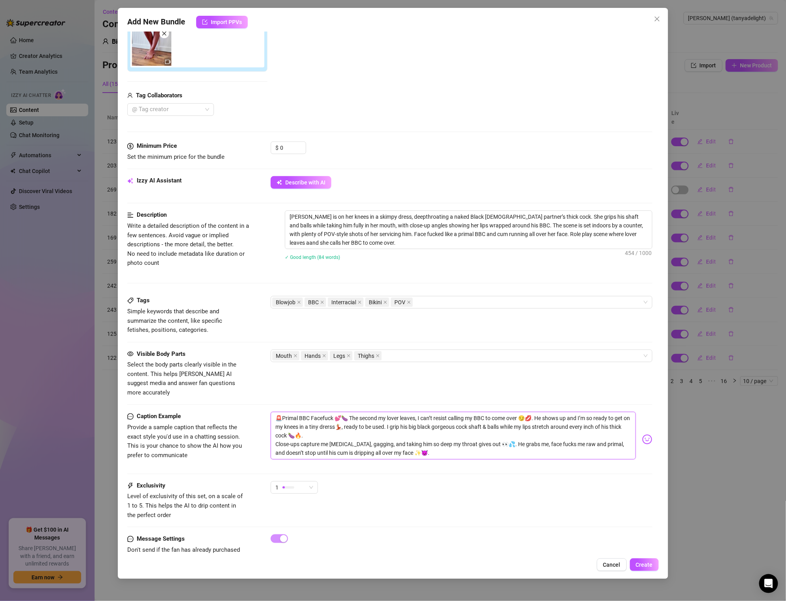
click at [454, 431] on textarea "🚨Primal BBC Facefuck 💕🍆 The second my lover leaves, I can’t resist calling my B…" at bounding box center [453, 435] width 365 height 47
click at [289, 438] on textarea "🚨Primal BBC Facefuck 💕🍆 The second my lover leaves, I can’t resist calling my B…" at bounding box center [453, 435] width 365 height 47
click at [278, 435] on textarea "🚨Primal BBC Facefuck 💕🍆 The second my lover leaves, I can’t resist calling my B…" at bounding box center [453, 435] width 365 height 47
click at [277, 438] on textarea "🚨Primal BBC Facefuck 💕🍆 The second my lover leaves, I can’t resist calling my B…" at bounding box center [453, 435] width 365 height 47
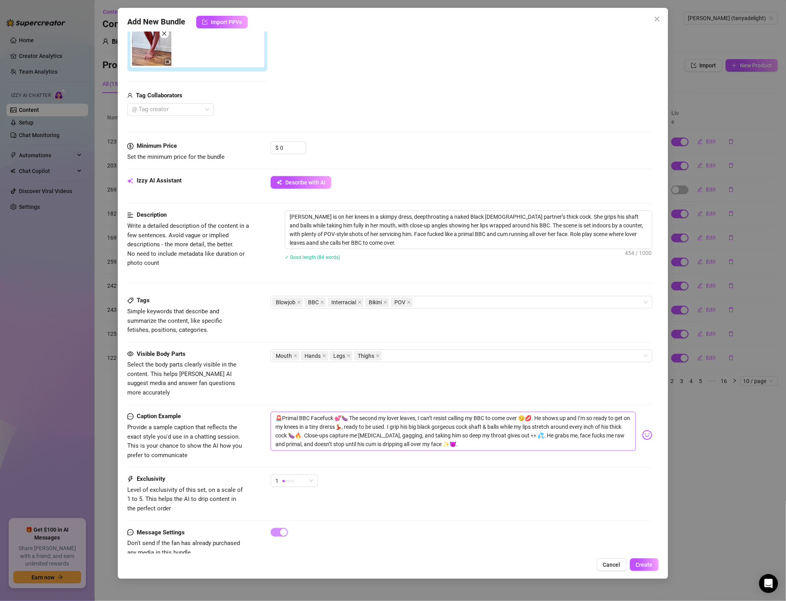
click at [372, 431] on textarea "🚨Primal BBC Facefuck 💕🍆 The second my lover leaves, I can’t resist calling my B…" at bounding box center [453, 431] width 365 height 39
click at [382, 430] on textarea "🚨Primal BBC Facefuck 💕🍆 The second my lover leaves, I can’t resist calling my B…" at bounding box center [453, 431] width 365 height 39
click at [386, 426] on textarea "🚨Primal BBC Facefuck 💕🍆 The second my lover leaves, I can’t resist calling my B…" at bounding box center [453, 431] width 365 height 39
click at [420, 426] on textarea "🚨Primal BBC Facefuck 💕🍆 The second my lover leaves, I can’t resist calling my B…" at bounding box center [453, 431] width 365 height 39
click at [373, 426] on textarea "🚨Primal BBC Facefuck 💕🍆 The second my lover leaves, I can’t resist calling my B…" at bounding box center [453, 431] width 365 height 39
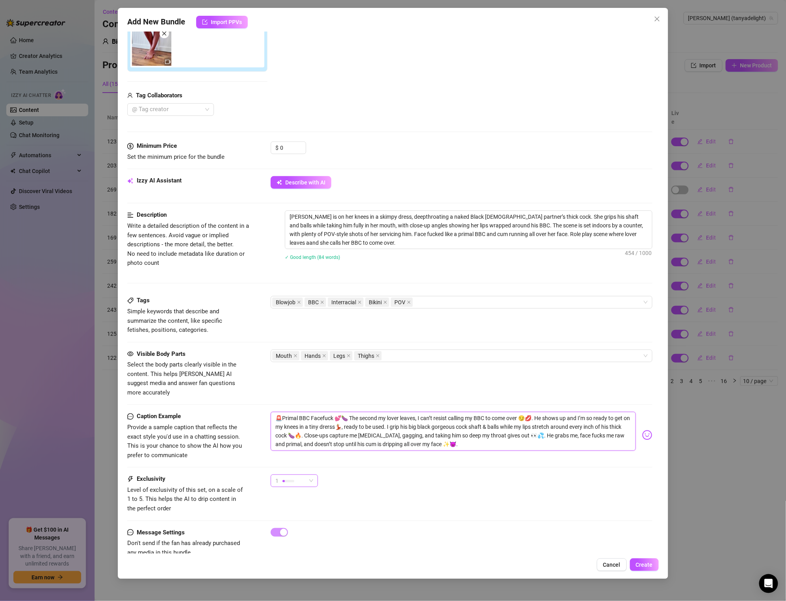
click at [315, 475] on div "1" at bounding box center [294, 481] width 47 height 13
click at [310, 536] on span "5 - Most Exclusive 🔥" at bounding box center [302, 538] width 51 height 9
drag, startPoint x: 508, startPoint y: 423, endPoint x: 509, endPoint y: 433, distance: 10.3
click at [508, 423] on textarea "🚨Primal BBC Facefuck 💕🍆 The second my lover leaves, I can’t resist calling my B…" at bounding box center [453, 431] width 365 height 39
click at [506, 436] on textarea "🚨Primal BBC Facefuck 💕🍆 The second my lover leaves, I can’t resist calling my B…" at bounding box center [453, 431] width 365 height 39
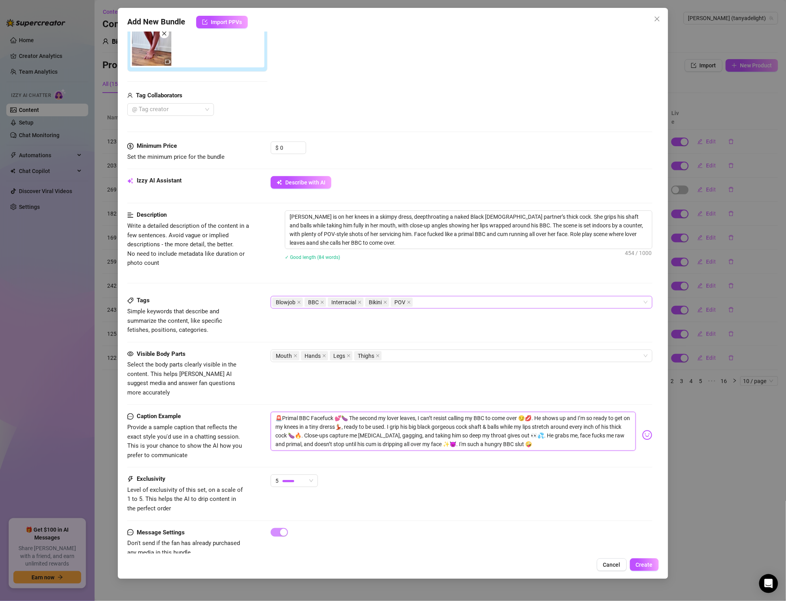
click at [434, 301] on div "Blowjob BBC Interracial Bikini POV" at bounding box center [457, 302] width 370 height 11
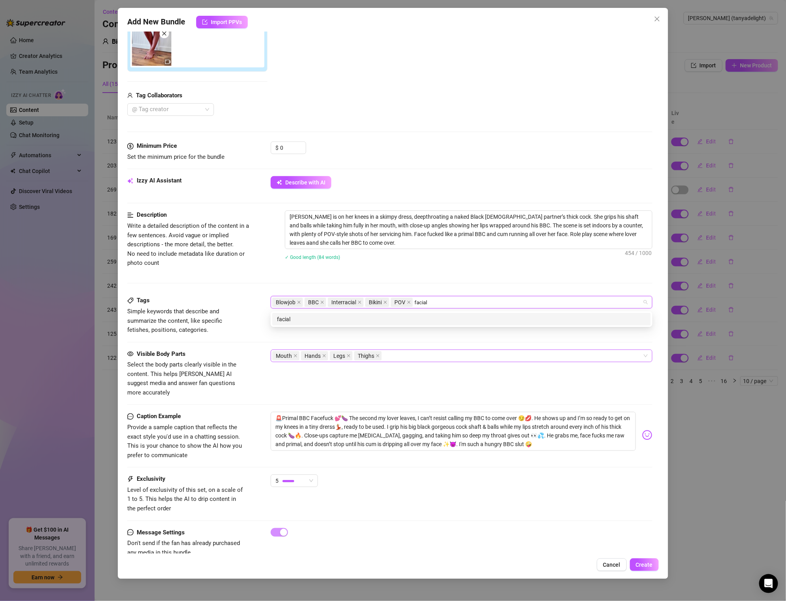
click at [457, 359] on div "Mouth Hands Legs Thighs" at bounding box center [457, 355] width 370 height 11
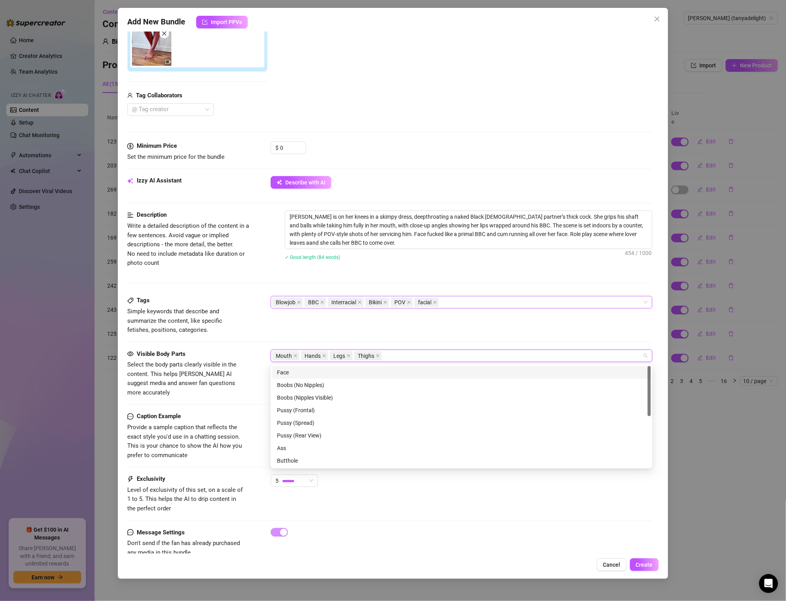
click at [455, 301] on div "Blowjob BBC Interracial Bikini POV facial" at bounding box center [457, 302] width 370 height 11
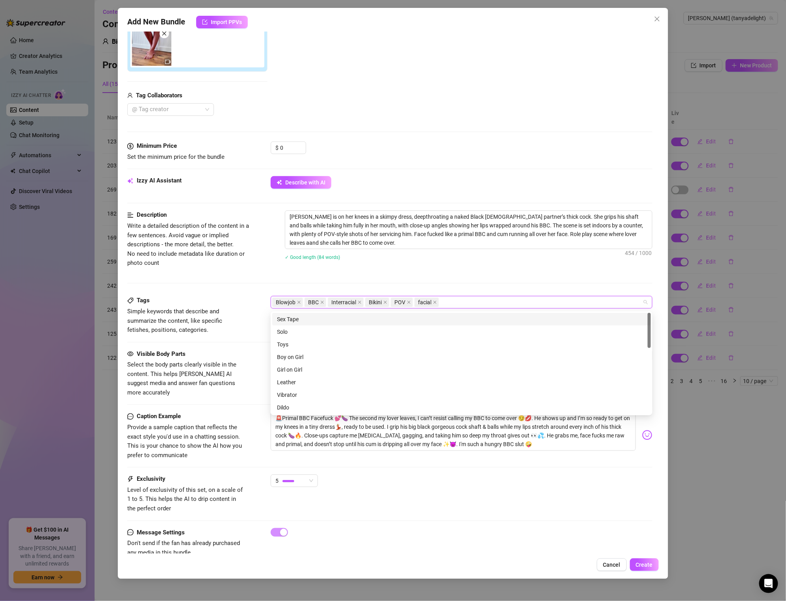
click at [491, 266] on div "[PERSON_NAME] is on her knees in a skimpy dress, deepthroating a naked Black [D…" at bounding box center [469, 240] width 368 height 60
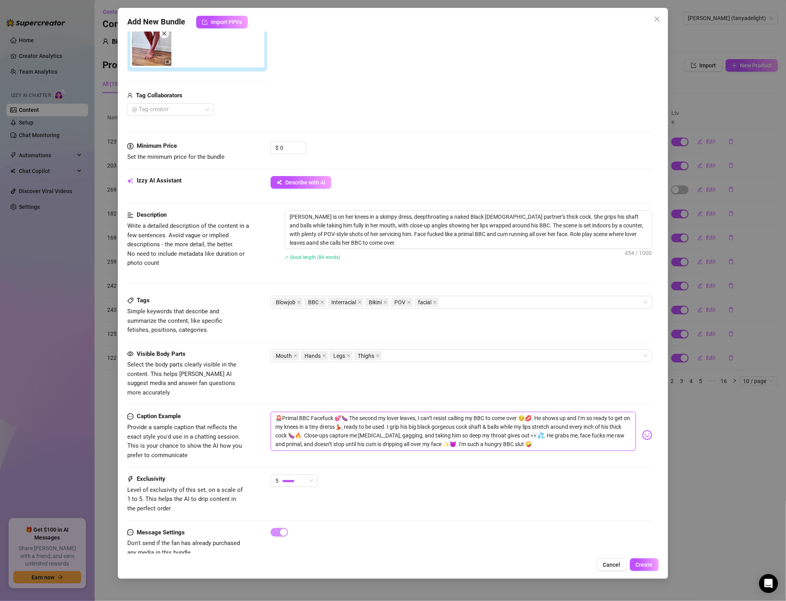
click at [340, 417] on textarea "🚨Primal BBC Facefuck 💕🍆 The second my lover leaves, I can’t resist calling my B…" at bounding box center [453, 431] width 365 height 39
click at [324, 415] on textarea "🚨Primal BBC Facefuck 💕🍆 The second my lover leaves, I can’t resist calling my B…" at bounding box center [453, 431] width 365 height 39
click at [302, 412] on textarea "🚨Primal BBC Facefuck 💕🍆 The second my lover leaves, I can’t resist calling my B…" at bounding box center [453, 431] width 365 height 39
drag, startPoint x: 542, startPoint y: 436, endPoint x: 260, endPoint y: 399, distance: 284.2
click at [260, 399] on form "Account [PERSON_NAME] (@tanyadelight) Name Name is for your internal organizati…" at bounding box center [389, 234] width 525 height 676
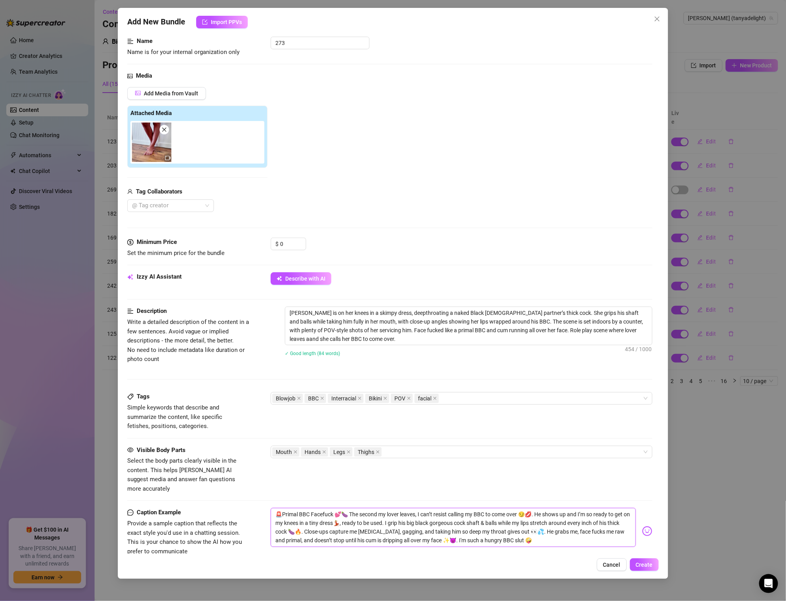
scroll to position [0, 0]
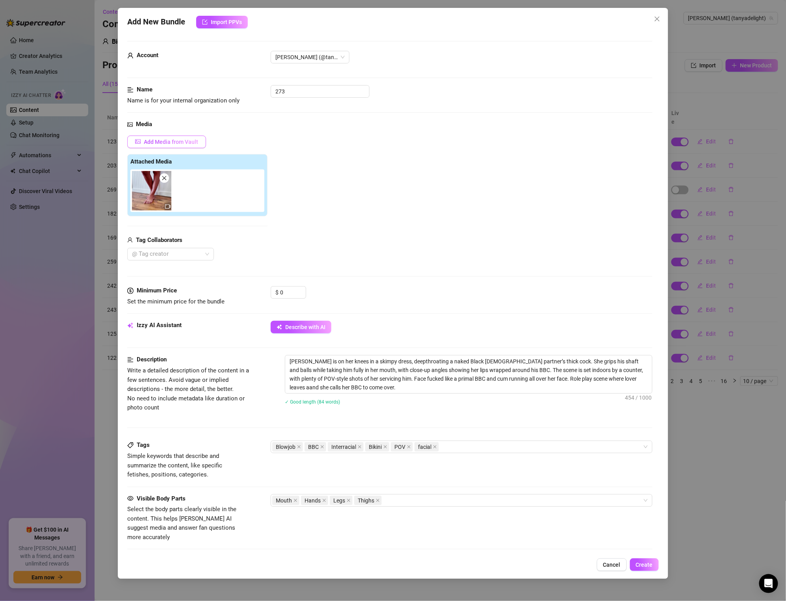
click at [173, 142] on span "Add Media from Vault" at bounding box center [171, 142] width 54 height 6
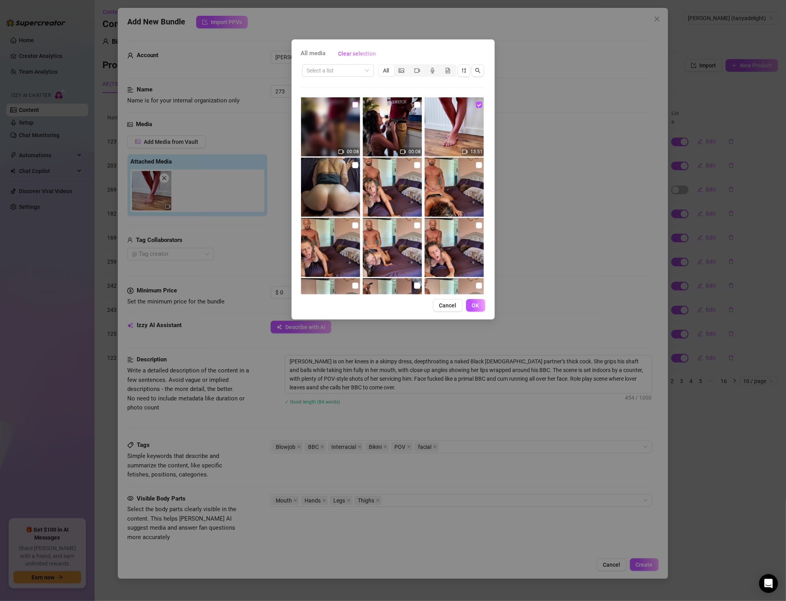
click at [353, 103] on input "checkbox" at bounding box center [355, 105] width 6 height 6
click at [417, 103] on input "checkbox" at bounding box center [417, 105] width 6 height 6
click at [481, 309] on button "OK" at bounding box center [475, 305] width 19 height 13
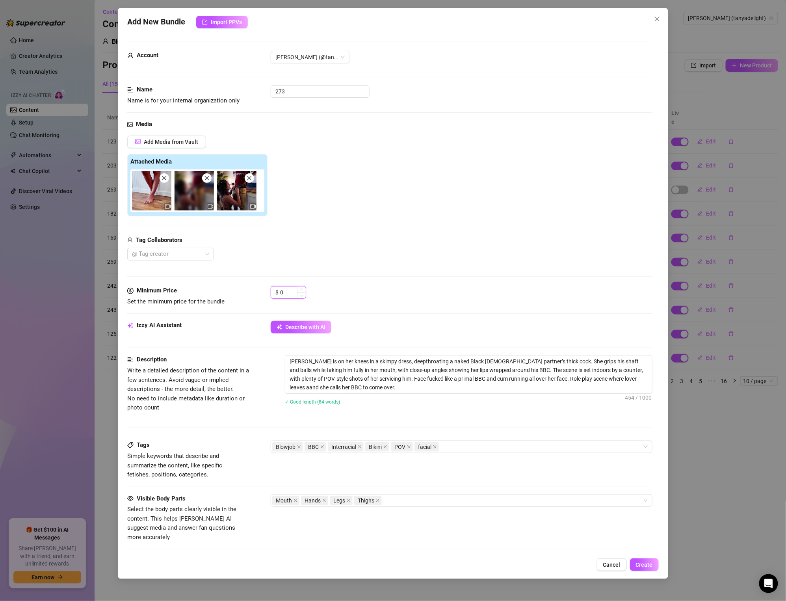
click at [296, 290] on input "0" at bounding box center [293, 293] width 26 height 12
click at [201, 250] on div at bounding box center [166, 254] width 75 height 11
click at [171, 287] on div "Thefreakspot" at bounding box center [171, 283] width 74 height 9
click at [295, 222] on div "Add Media from Vault Attached Media Tag Collaborators Thefreakspot" at bounding box center [389, 198] width 525 height 125
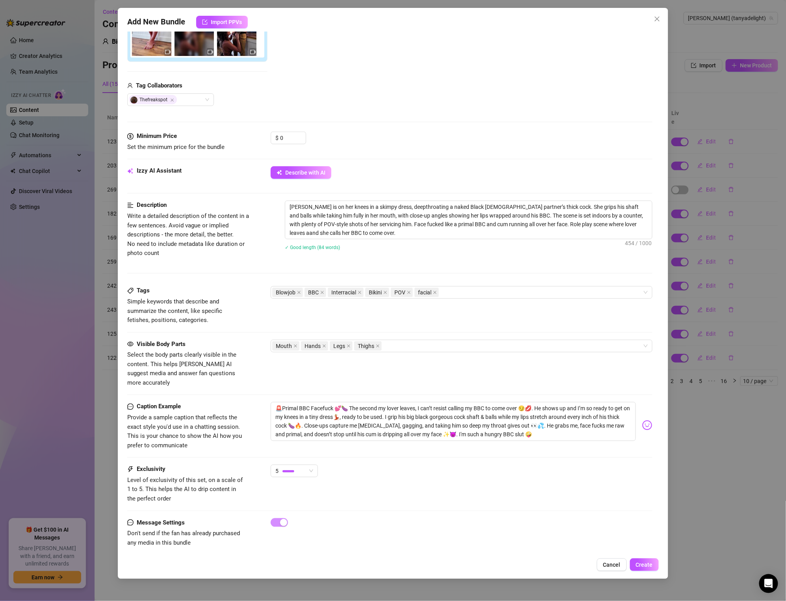
scroll to position [153, 0]
click at [282, 407] on textarea "🚨Primal BBC Facefuck 💕🍆 The second my lover leaves, I can’t resist calling my B…" at bounding box center [453, 423] width 365 height 39
click at [282, 406] on textarea "🚨Primal BBC Facefuck 💕🍆 The second my lover leaves, I can’t resist calling my B…" at bounding box center [453, 423] width 365 height 39
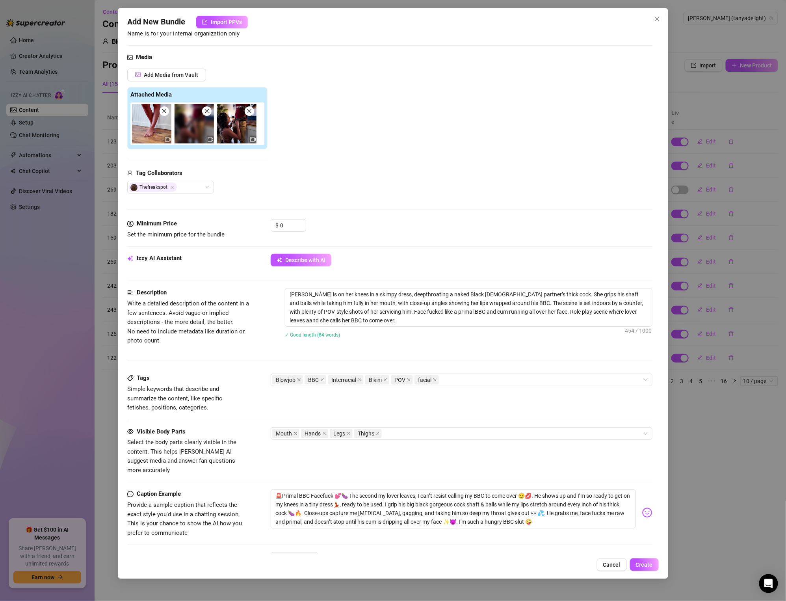
scroll to position [68, 0]
click at [285, 226] on input "0" at bounding box center [293, 225] width 26 height 12
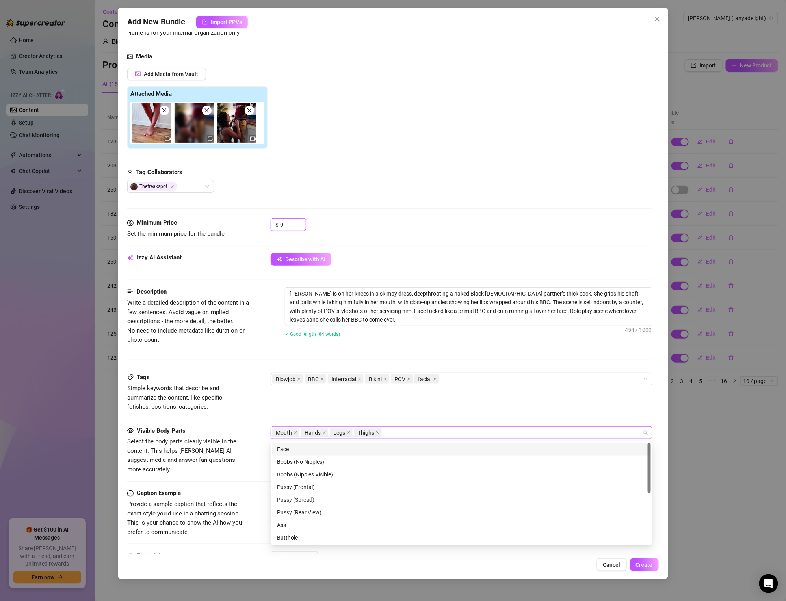
click at [409, 433] on div "Mouth Hands Legs Thighs" at bounding box center [457, 432] width 370 height 11
click at [386, 378] on icon "close" at bounding box center [386, 379] width 4 height 4
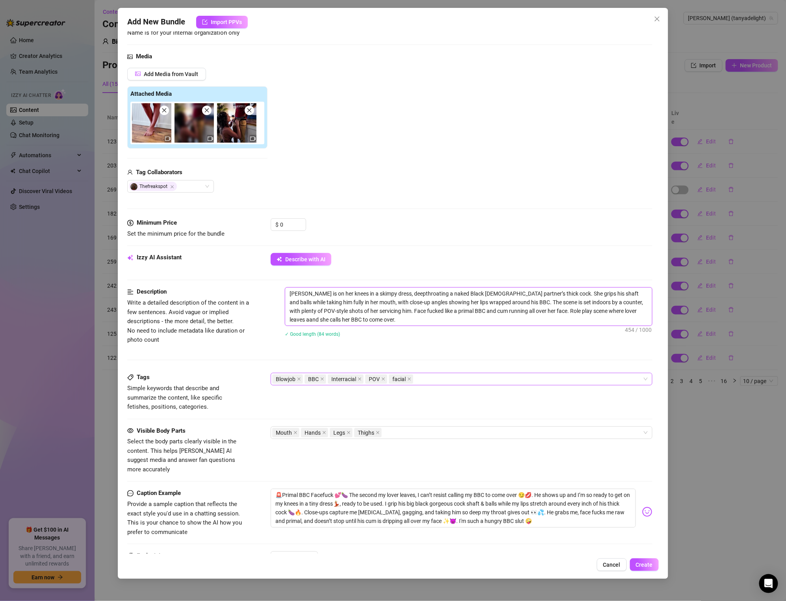
click at [495, 309] on textarea "[PERSON_NAME] is on her knees in a skimpy dress, deepthroating a naked Black [D…" at bounding box center [468, 307] width 367 height 38
click at [326, 489] on textarea "🚨Primal BBC Facefuck 💕🍆 The second my lover leaves, I can’t resist calling my B…" at bounding box center [453, 508] width 365 height 39
click at [324, 489] on textarea "🚨Primal BBC FaceFuck 💕🍆 The second my lover leaves, I can’t resist calling my B…" at bounding box center [453, 508] width 365 height 39
click at [344, 490] on textarea "🚨Primal BBC Face Fuck 💕🍆 The second my lover leaves, I can’t resist calling my …" at bounding box center [453, 508] width 365 height 39
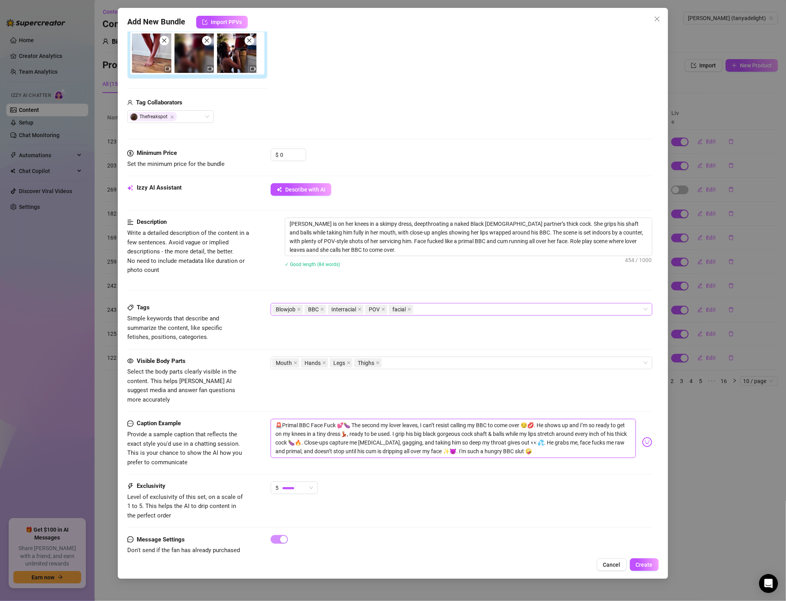
scroll to position [155, 0]
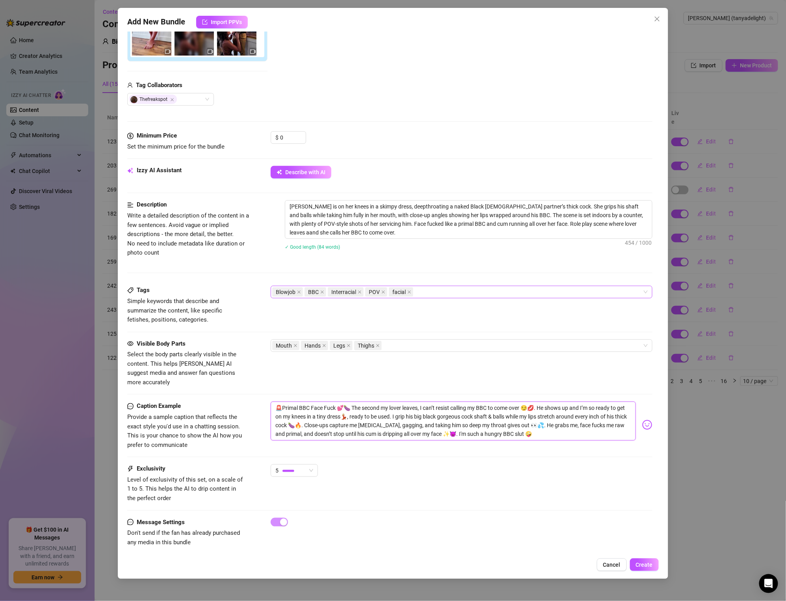
drag, startPoint x: 278, startPoint y: 486, endPoint x: 648, endPoint y: 468, distance: 370.9
click at [648, 468] on form "Account [PERSON_NAME] (@tanyadelight) Name Name is for your internal organizati…" at bounding box center [389, 224] width 525 height 676
click at [395, 241] on div "✓ Good length (84 words)" at bounding box center [469, 246] width 368 height 13
click at [290, 136] on input "0" at bounding box center [293, 138] width 26 height 12
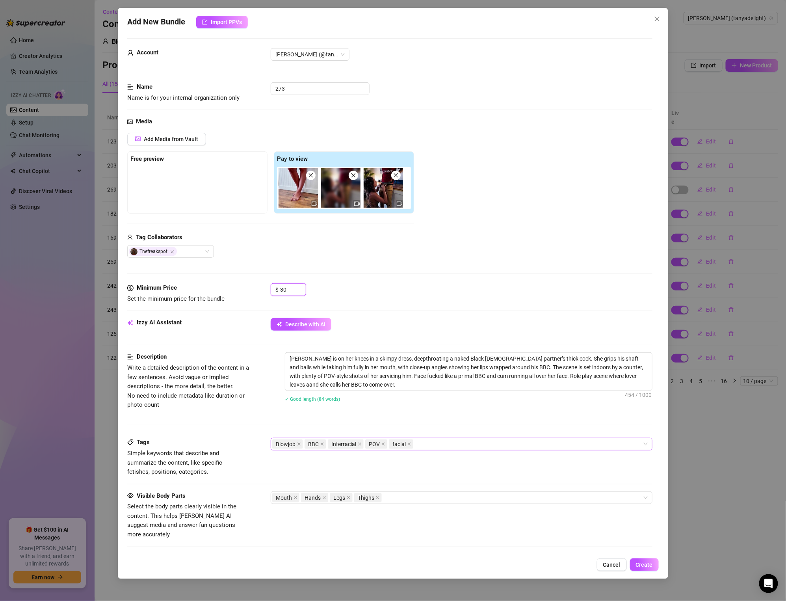
scroll to position [2, 0]
drag, startPoint x: 349, startPoint y: 192, endPoint x: 172, endPoint y: 192, distance: 177.0
click at [172, 192] on div "Free preview Pay to view" at bounding box center [270, 183] width 287 height 62
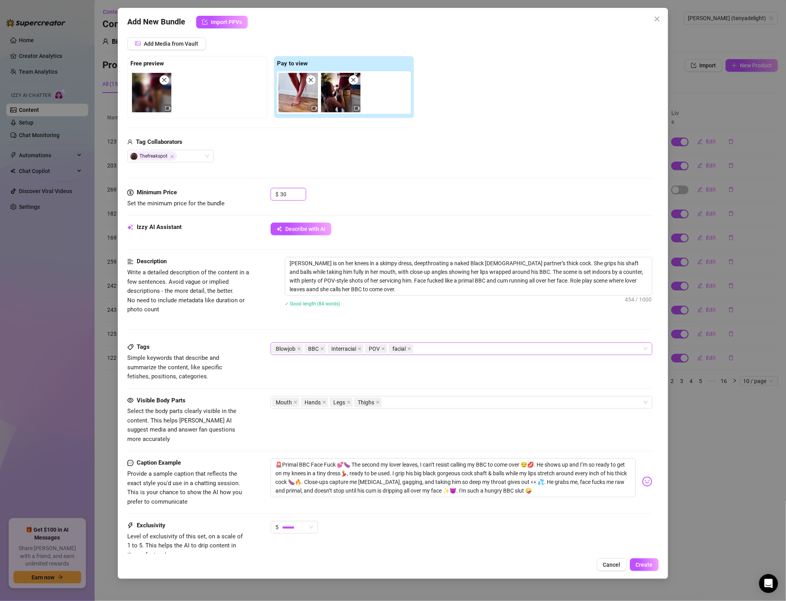
scroll to position [155, 0]
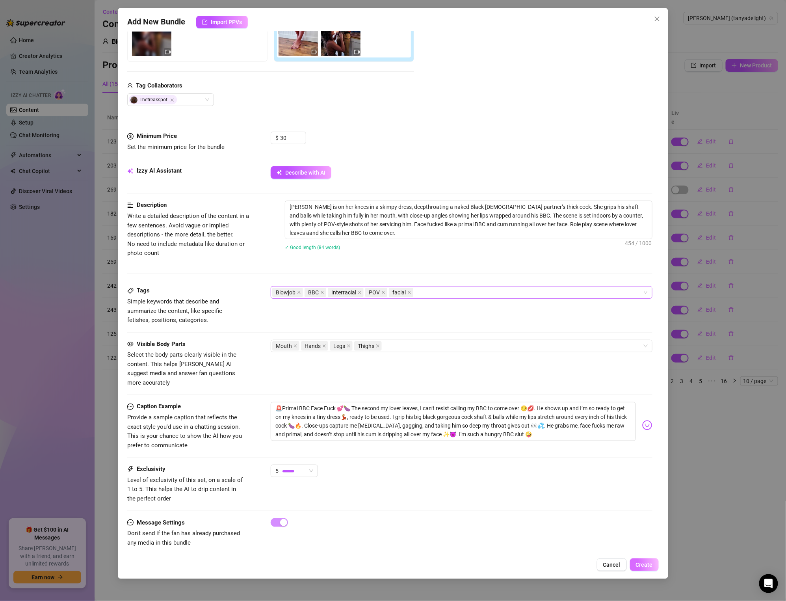
click at [644, 566] on span "Create" at bounding box center [644, 565] width 17 height 6
click at [370, 411] on textarea "🚨Primal BBC Face Fuck 💕🍆 The second my lover leaves, I can’t resist calling my …" at bounding box center [453, 421] width 365 height 39
click at [365, 409] on textarea "🚨Primal BBC Face Fuck 💕🍆 The second my lover leaves, I can’t resist calling my …" at bounding box center [453, 421] width 365 height 39
click at [404, 207] on textarea "[PERSON_NAME] is on her knees in a skimpy dress, deepthroating a naked Black [D…" at bounding box center [468, 220] width 367 height 38
click at [397, 208] on textarea "[PERSON_NAME] is on her knees in a skimpy dress, deepthroating a naked Black [D…" at bounding box center [468, 220] width 367 height 38
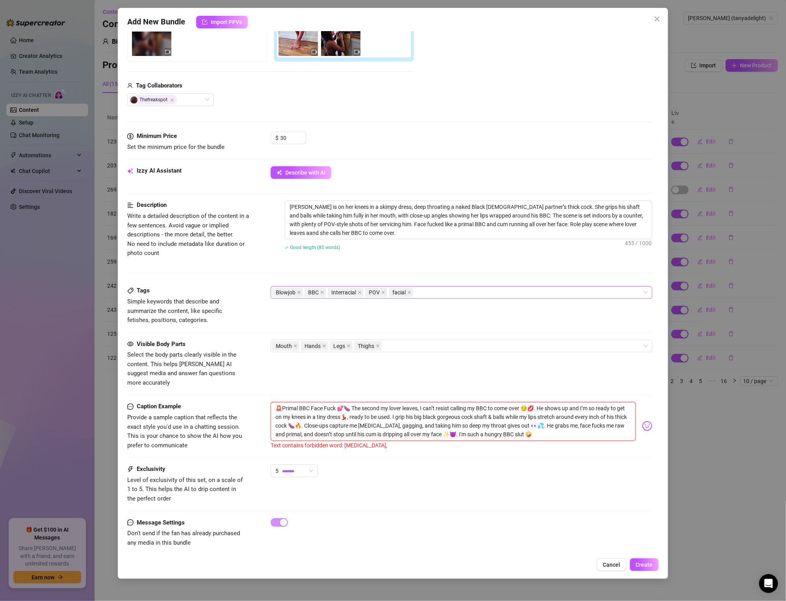
click at [417, 408] on textarea "🚨Primal BBC Face Fuck 💕🍆 The second my lover leaves, I can’t resist calling my …" at bounding box center [453, 421] width 365 height 39
click at [477, 402] on textarea "🚨Primal BBC Face Fuck 💕🍆 The second my lover leaves, I can’t resist calling my …" at bounding box center [453, 421] width 365 height 39
click at [407, 402] on textarea "🚨Primal BBC Face Fuck 💕🍆 The second my lover leaves, I can’t resist calling my …" at bounding box center [453, 421] width 365 height 39
click at [391, 406] on textarea "🚨Primal BBC Face Fuck 💕🍆 The second my lover leaves, I can’t resist calling my …" at bounding box center [453, 421] width 365 height 39
click at [484, 409] on textarea "🚨Primal BBC Face Fuck 💕🍆 The second my lover leaves, I can’t resist calling my …" at bounding box center [453, 421] width 365 height 39
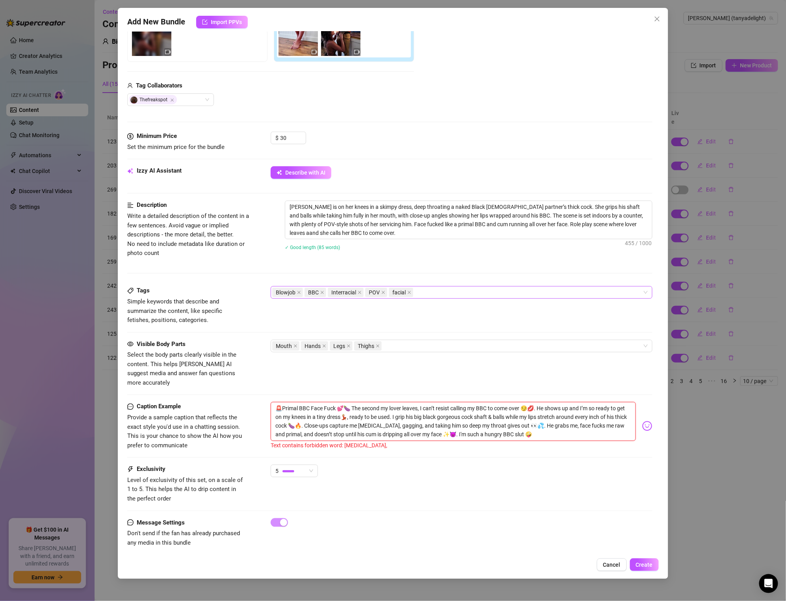
click at [352, 417] on textarea "🚨Primal BBC Face Fuck 💕🍆 The second my lover leaves, I can’t resist calling my …" at bounding box center [453, 421] width 365 height 39
drag, startPoint x: 374, startPoint y: 417, endPoint x: 432, endPoint y: 410, distance: 58.0
click at [396, 417] on textarea "🚨Primal BBC Face Fuck 💕🍆 The second my lover leaves, I can’t resist calling my …" at bounding box center [453, 421] width 365 height 39
click at [462, 419] on textarea "🚨Primal BBC Face Fuck 💕🍆 The second my lover leaves, I can’t resist calling my …" at bounding box center [453, 421] width 365 height 39
drag, startPoint x: 516, startPoint y: 428, endPoint x: 267, endPoint y: 398, distance: 250.1
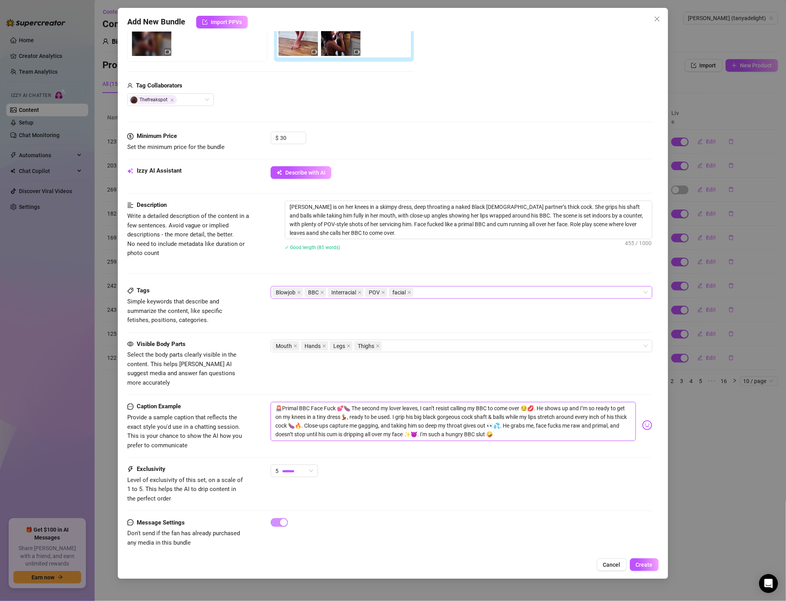
click at [267, 402] on div "Caption Example Provide a sample caption that reflects the exact style you'd us…" at bounding box center [389, 426] width 525 height 48
click at [461, 423] on textarea "🚨Primal BBC Face Fuck 💕🍆 The second my lover leaves, I can’t resist calling my …" at bounding box center [453, 421] width 365 height 39
drag, startPoint x: 521, startPoint y: 424, endPoint x: 196, endPoint y: 373, distance: 329.2
click at [196, 373] on form "Account [PERSON_NAME] (@tanyadelight) Name Name is for your internal organizati…" at bounding box center [389, 224] width 525 height 676
click at [509, 429] on textarea "🚨Primal BBC Face Fuck 💕🍆 The second my lover leaves, I can’t resist calling my …" at bounding box center [453, 421] width 365 height 39
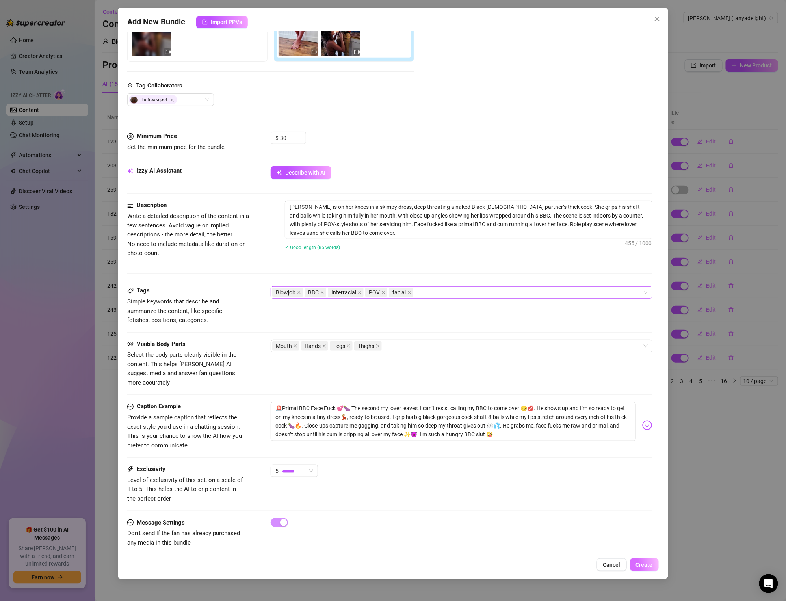
click at [655, 562] on button "Create" at bounding box center [644, 565] width 29 height 13
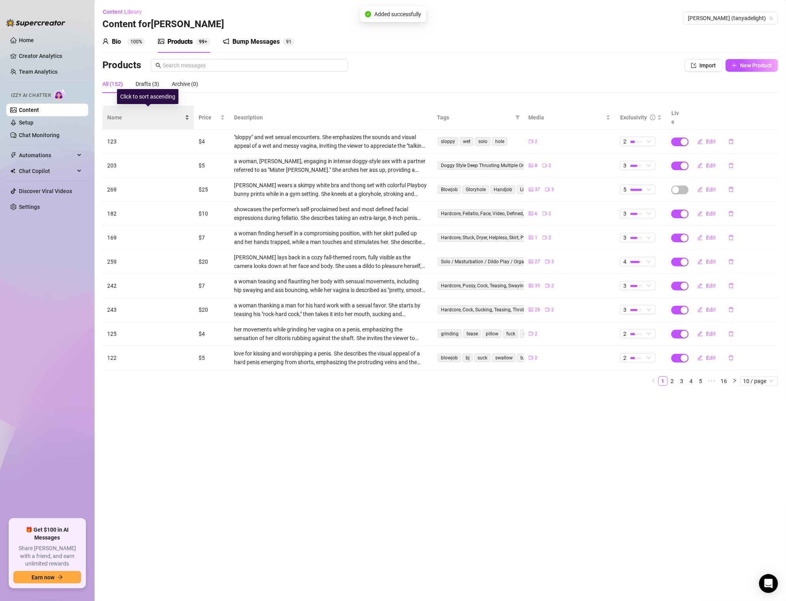
click at [124, 113] on span "Name" at bounding box center [145, 117] width 76 height 9
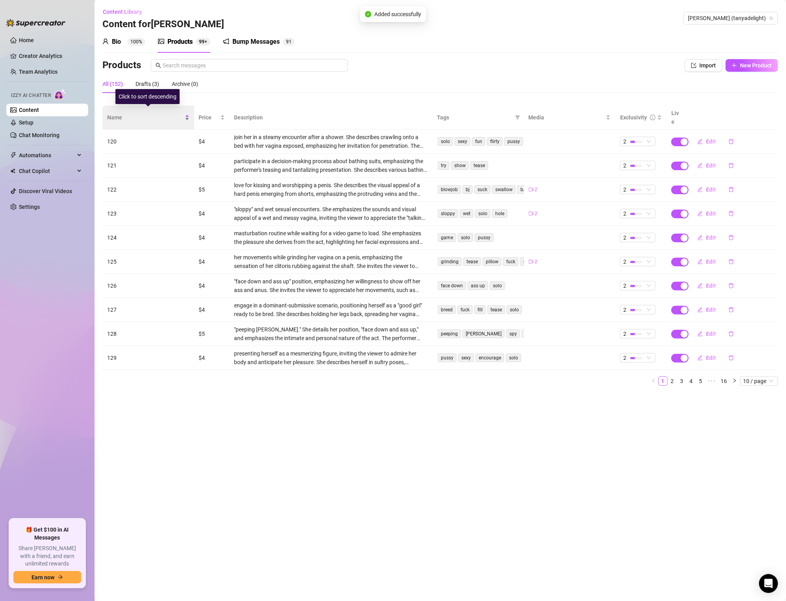
click at [123, 113] on span "Name" at bounding box center [145, 117] width 76 height 9
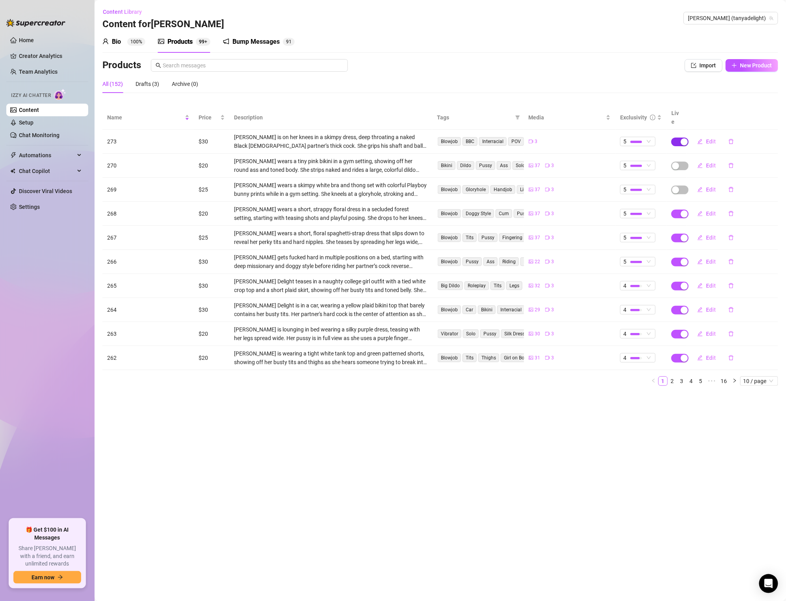
click at [680, 138] on span "button" at bounding box center [680, 142] width 17 height 9
click at [748, 114] on button "OK" at bounding box center [743, 114] width 13 height 9
click at [686, 138] on span "button" at bounding box center [680, 142] width 17 height 9
click at [719, 112] on span "Cancel" at bounding box center [712, 115] width 17 height 6
click at [581, 67] on div "Products" at bounding box center [376, 65] width 549 height 13
